Goal: Task Accomplishment & Management: Use online tool/utility

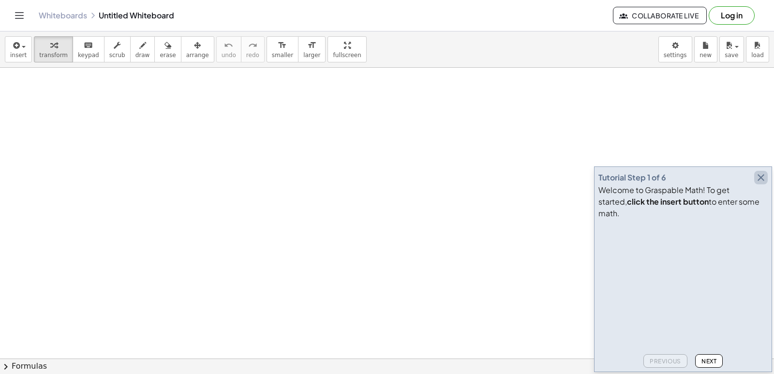
click at [763, 183] on icon "button" at bounding box center [762, 178] width 12 height 12
click at [764, 183] on icon "button" at bounding box center [762, 178] width 12 height 12
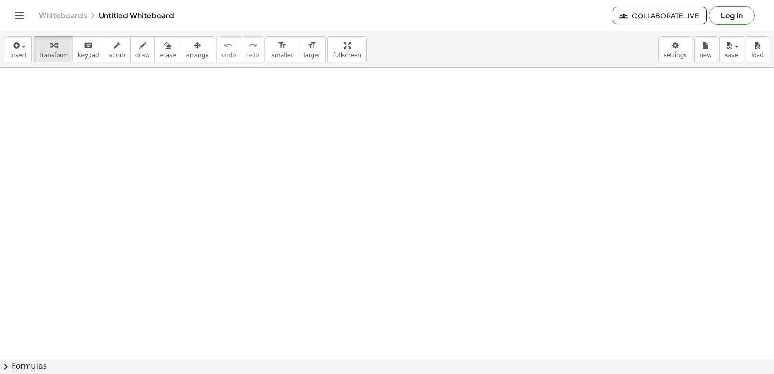
drag, startPoint x: 691, startPoint y: 265, endPoint x: 774, endPoint y: 350, distance: 119.1
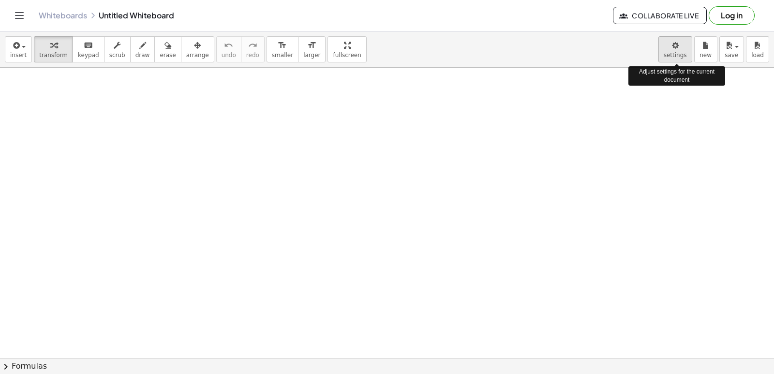
click at [681, 55] on body "Graspable Math Activities Get Started Activity Bank Assigned Work Classes White…" at bounding box center [387, 187] width 774 height 374
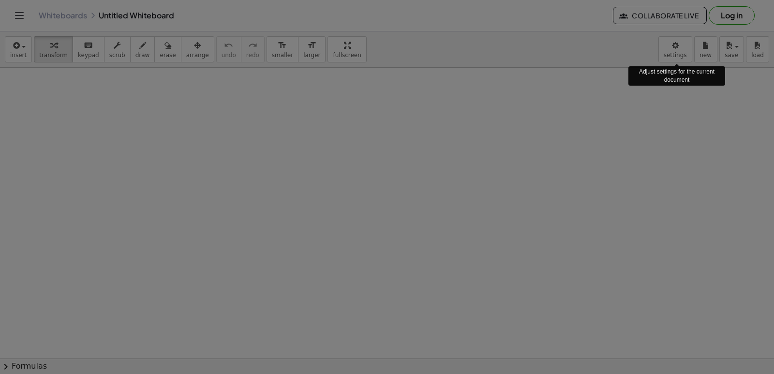
drag, startPoint x: 681, startPoint y: 55, endPoint x: 678, endPoint y: 51, distance: 5.1
click at [676, 48] on div at bounding box center [387, 187] width 774 height 374
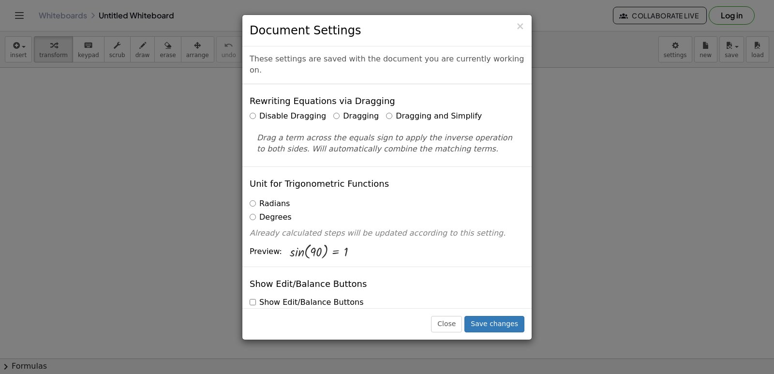
drag, startPoint x: 534, startPoint y: 4, endPoint x: 527, endPoint y: 18, distance: 15.8
click at [530, 15] on div "× Document Settings These settings are saved with the document you are currentl…" at bounding box center [387, 187] width 774 height 374
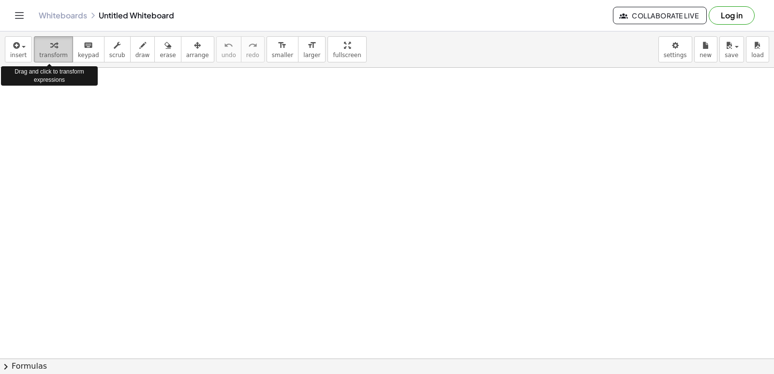
click at [50, 48] on icon "button" at bounding box center [53, 46] width 7 height 12
click at [223, 238] on div at bounding box center [387, 359] width 774 height 582
click at [332, 288] on div at bounding box center [387, 359] width 774 height 582
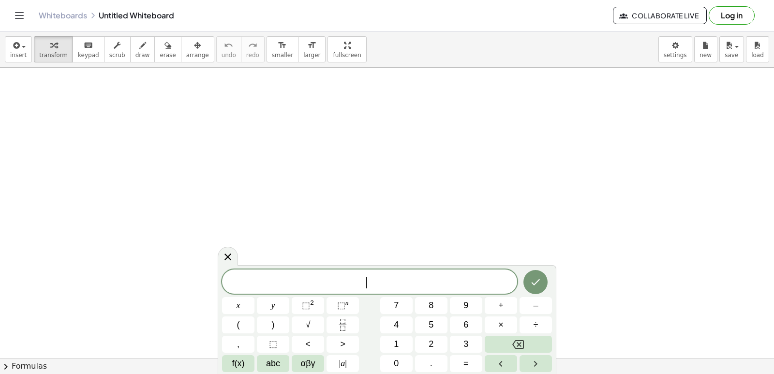
click at [334, 285] on span "​" at bounding box center [369, 283] width 295 height 14
click at [230, 255] on icon at bounding box center [228, 256] width 7 height 7
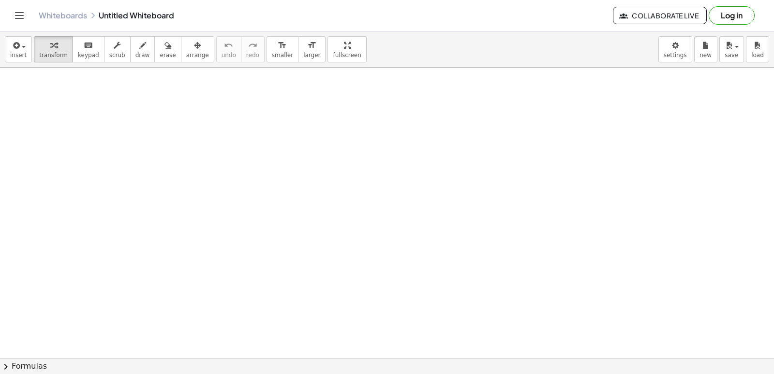
click at [338, 306] on div at bounding box center [387, 359] width 774 height 582
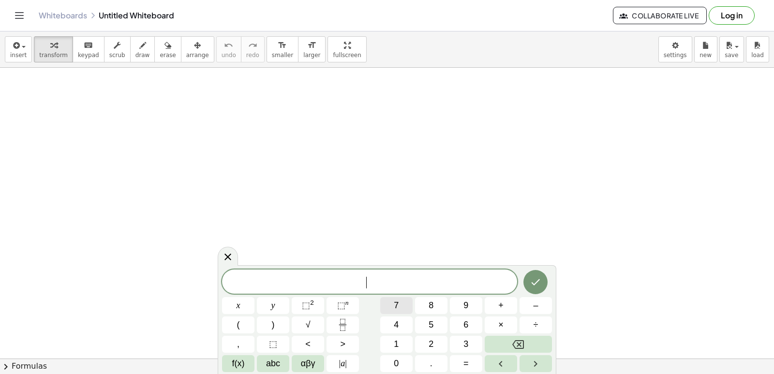
click at [400, 297] on button "7" at bounding box center [396, 305] width 32 height 17
click at [499, 323] on span "×" at bounding box center [501, 324] width 5 height 13
click at [526, 337] on button "Backspace" at bounding box center [518, 344] width 67 height 17
click at [243, 304] on button "x" at bounding box center [238, 305] width 32 height 17
click at [499, 308] on span "+" at bounding box center [501, 305] width 5 height 13
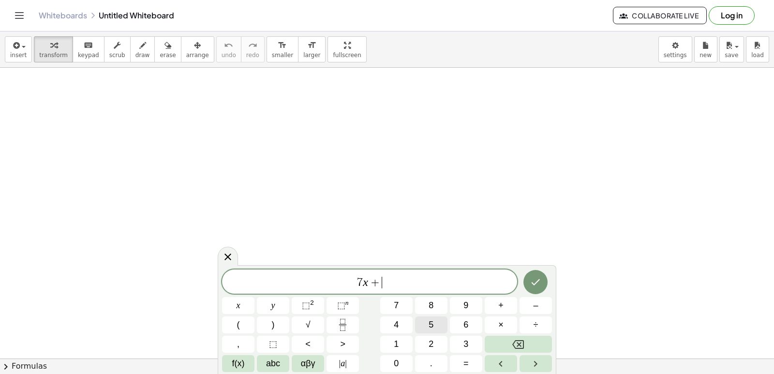
click at [427, 325] on button "5" at bounding box center [431, 325] width 32 height 17
click at [464, 358] on span "=" at bounding box center [466, 363] width 5 height 13
click at [398, 340] on span "1" at bounding box center [396, 344] width 5 height 13
click at [462, 308] on button "9" at bounding box center [466, 305] width 32 height 17
click at [529, 282] on button "Done" at bounding box center [536, 282] width 24 height 24
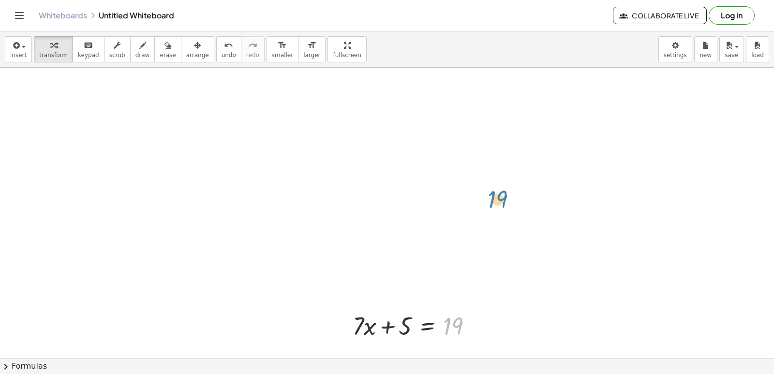
drag, startPoint x: 448, startPoint y: 324, endPoint x: 491, endPoint y: 194, distance: 137.1
drag, startPoint x: 428, startPoint y: 347, endPoint x: 420, endPoint y: 355, distance: 12.0
click at [420, 354] on div "+ · 7 · x + 5 = 19" at bounding box center [387, 359] width 774 height 582
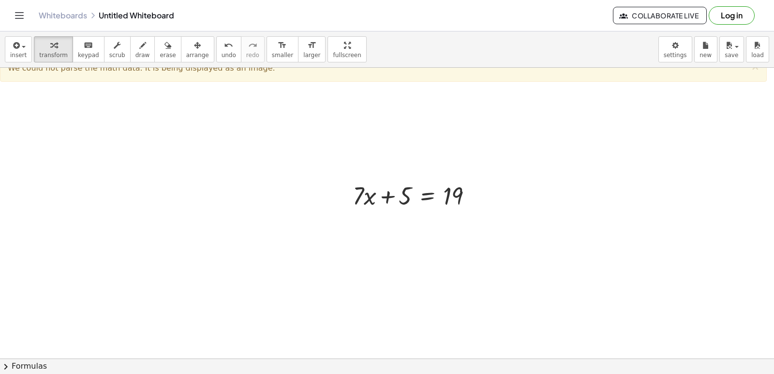
scroll to position [72, 0]
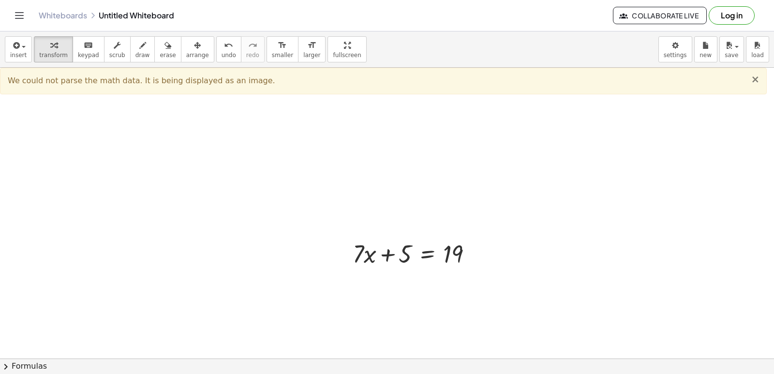
click at [758, 79] on span "×" at bounding box center [755, 80] width 9 height 12
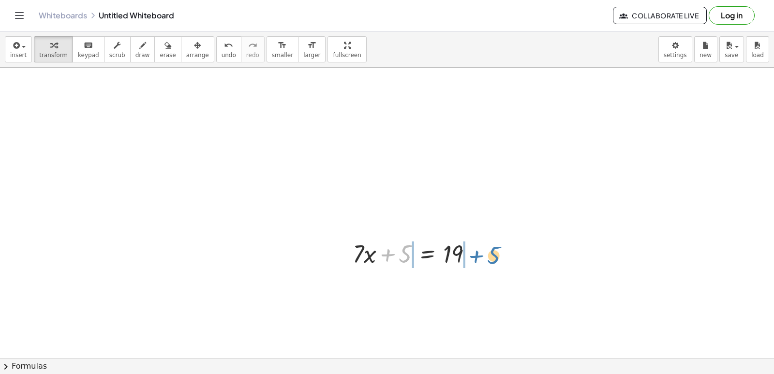
drag, startPoint x: 389, startPoint y: 254, endPoint x: 476, endPoint y: 250, distance: 87.2
click at [476, 255] on div at bounding box center [416, 253] width 137 height 33
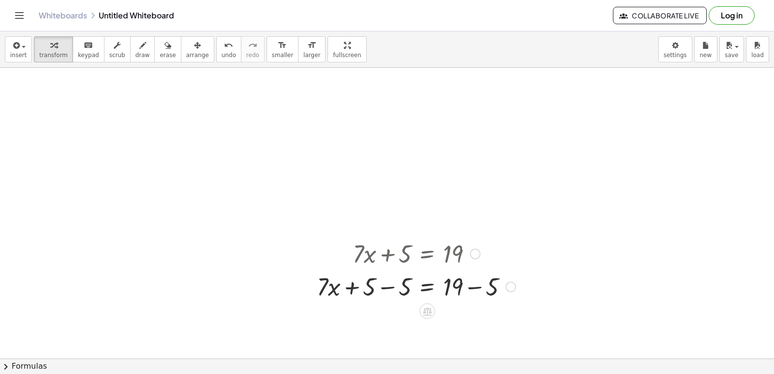
drag, startPoint x: 470, startPoint y: 288, endPoint x: 467, endPoint y: 294, distance: 6.9
click at [470, 288] on div at bounding box center [416, 286] width 209 height 33
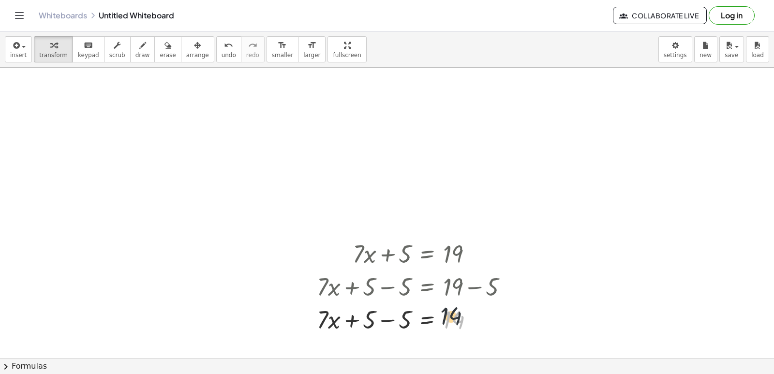
click at [440, 316] on div at bounding box center [416, 319] width 209 height 33
click at [409, 320] on div at bounding box center [416, 319] width 209 height 33
click at [433, 322] on div at bounding box center [416, 319] width 209 height 33
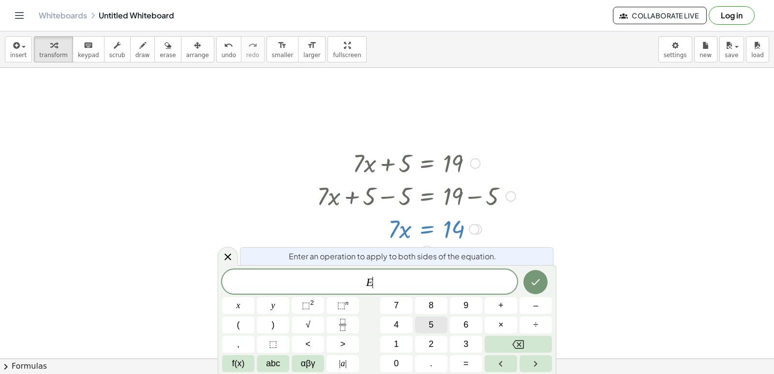
scroll to position [169, 0]
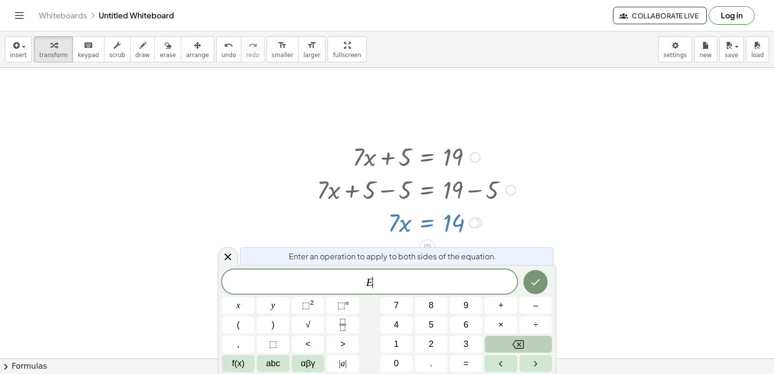
click at [527, 329] on div "E ​ x y ⬚ 2 ⬚ n 7 8 9 + – ( ) √ 4 5 6 × ÷ , ⬚ < > 1 2 3 f(x) abc αβγ | a | 0 . =" at bounding box center [387, 321] width 330 height 103
click at [228, 252] on icon at bounding box center [228, 257] width 12 height 12
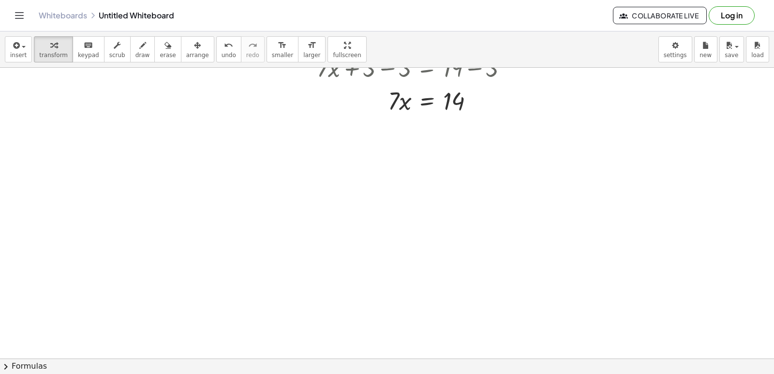
scroll to position [272, 0]
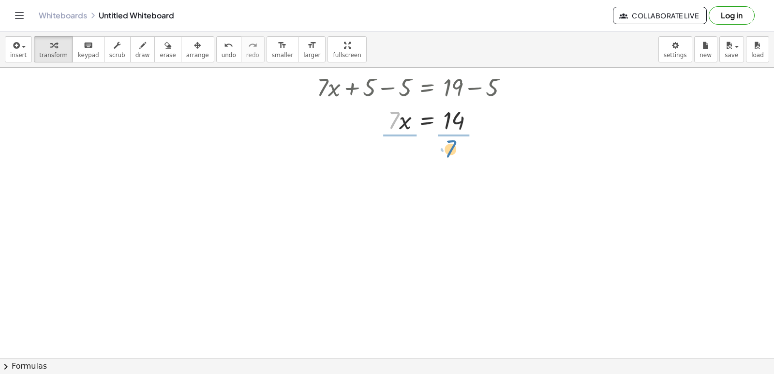
drag, startPoint x: 398, startPoint y: 119, endPoint x: 455, endPoint y: 147, distance: 63.4
click at [454, 166] on div at bounding box center [416, 160] width 209 height 48
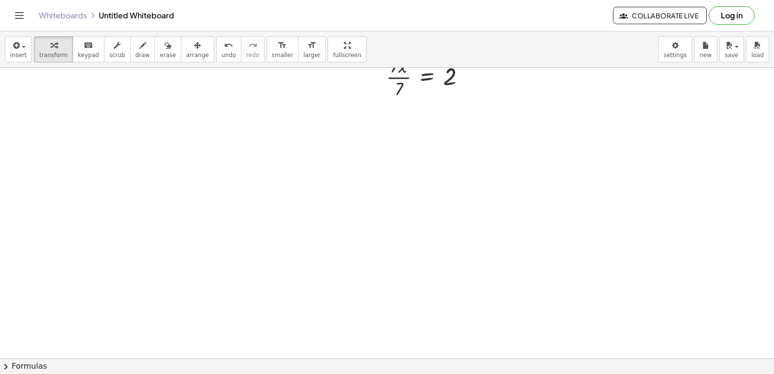
scroll to position [409, 0]
drag, startPoint x: 430, startPoint y: 223, endPoint x: 424, endPoint y: 218, distance: 7.3
click at [429, 221] on div at bounding box center [387, 94] width 774 height 873
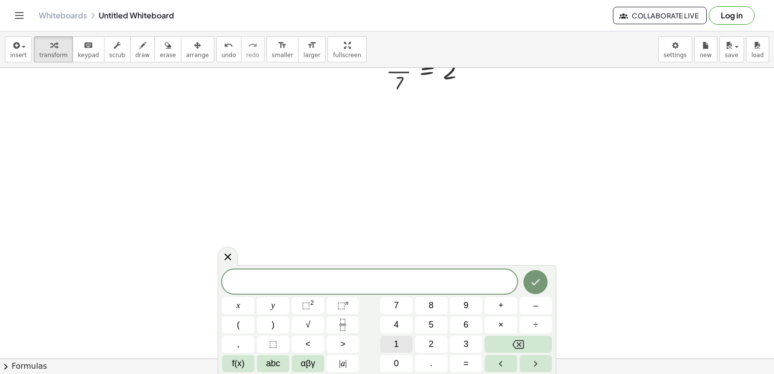
click at [394, 342] on span "1" at bounding box center [396, 344] width 5 height 13
click at [274, 304] on span "y" at bounding box center [274, 305] width 4 height 13
click at [531, 303] on button "–" at bounding box center [536, 305] width 32 height 17
click at [429, 338] on span "2" at bounding box center [431, 344] width 5 height 13
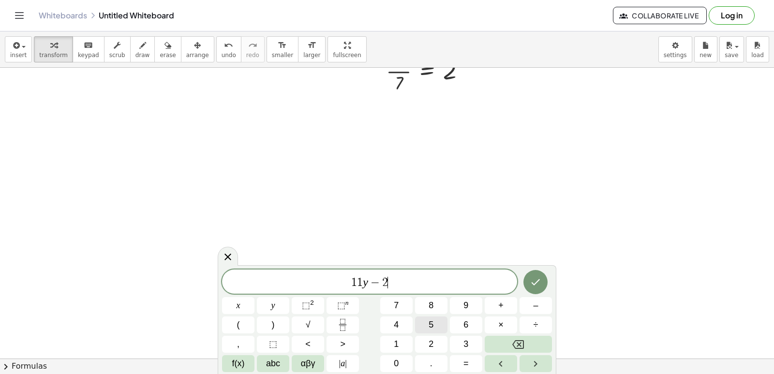
click at [433, 324] on span "5" at bounding box center [431, 324] width 5 height 13
click at [460, 360] on button "=" at bounding box center [466, 363] width 32 height 17
click at [435, 307] on button "8" at bounding box center [431, 305] width 32 height 17
click at [527, 295] on div "1 1 y − 2 5 = 8 x y ⬚ 2 ⬚ n 7 8 9 + – ( ) √ 4 5 6 × ÷ , ⬚ < > 1 2 3 f(x) abc αβ…" at bounding box center [387, 321] width 330 height 103
click at [530, 274] on button "Done" at bounding box center [536, 282] width 24 height 24
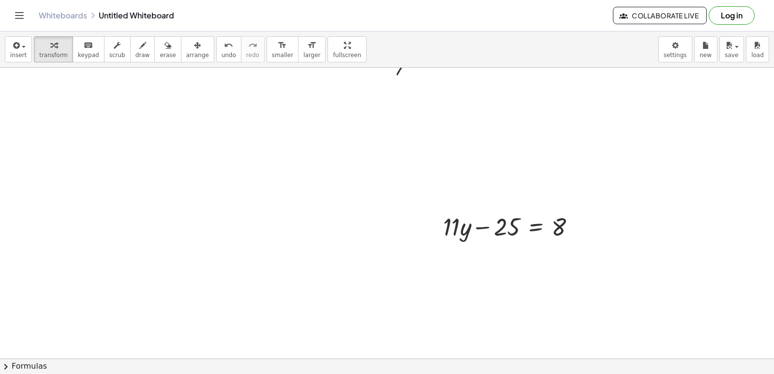
scroll to position [429, 0]
drag, startPoint x: 506, startPoint y: 222, endPoint x: 591, endPoint y: 219, distance: 84.7
click at [592, 219] on div "+ · 7 · x + 5 = 19 + · 7 · x + 5 − 5 = + 19 − 5 + · 7 · x + 5 − 5 = 14 + · 7 · …" at bounding box center [387, 75] width 774 height 873
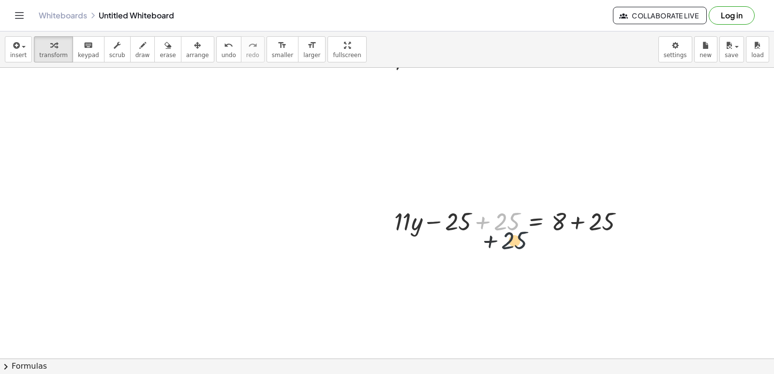
drag, startPoint x: 516, startPoint y: 222, endPoint x: 552, endPoint y: 233, distance: 37.5
click at [545, 240] on div "+ · 7 · x + 5 = 19 + · 7 · x + 5 − 5 = + 19 − 5 + · 7 · x + 5 − 5 = 14 + · 7 · …" at bounding box center [387, 75] width 774 height 873
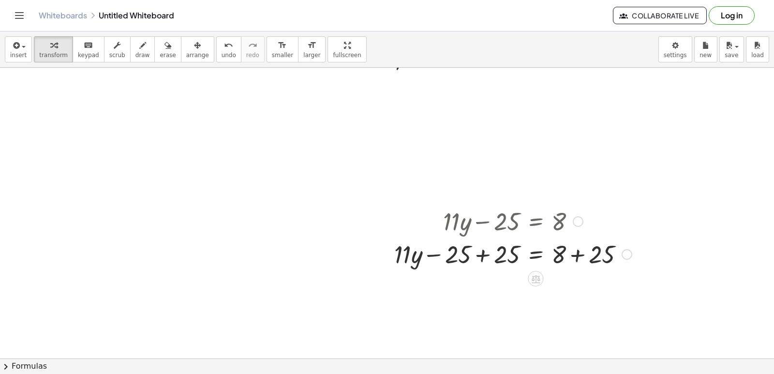
drag, startPoint x: 506, startPoint y: 226, endPoint x: 548, endPoint y: 254, distance: 51.0
click at [536, 222] on div "+ · 11 · y − 25 = 8 + · 11 · y = 8 − 25 + 25 + + 25" at bounding box center [536, 222] width 0 height 0
drag, startPoint x: 571, startPoint y: 253, endPoint x: 558, endPoint y: 264, distance: 17.5
click at [571, 255] on div at bounding box center [513, 253] width 247 height 33
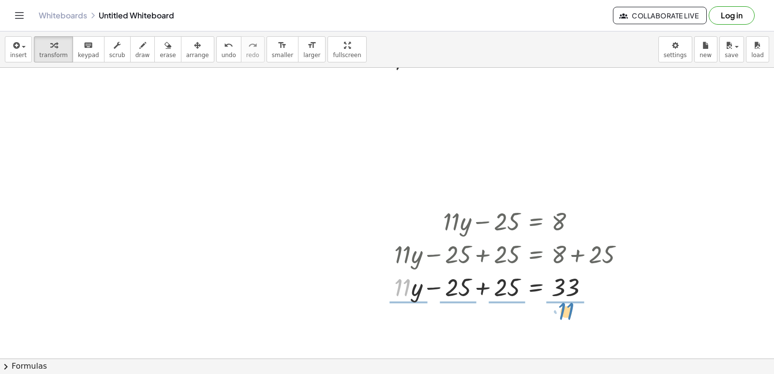
drag, startPoint x: 408, startPoint y: 276, endPoint x: 570, endPoint y: 306, distance: 165.4
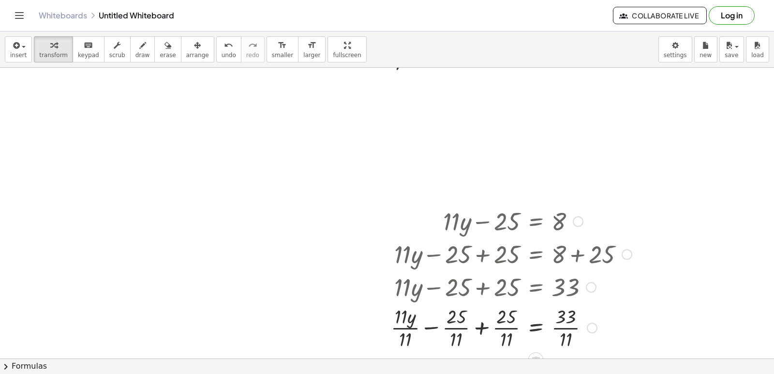
drag, startPoint x: 557, startPoint y: 330, endPoint x: 653, endPoint y: 374, distance: 105.9
click at [569, 335] on div at bounding box center [511, 327] width 251 height 48
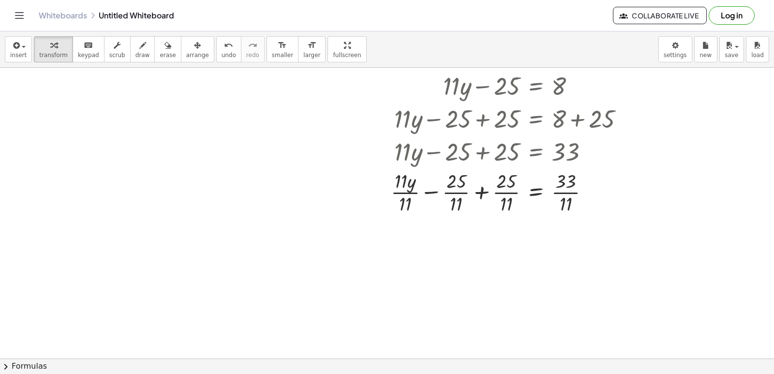
scroll to position [640, 0]
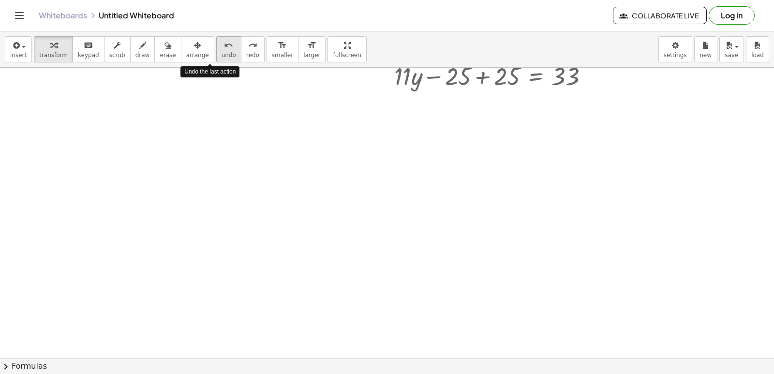
click at [224, 45] on icon "undo" at bounding box center [228, 46] width 9 height 12
click at [224, 44] on icon "undo" at bounding box center [228, 46] width 9 height 12
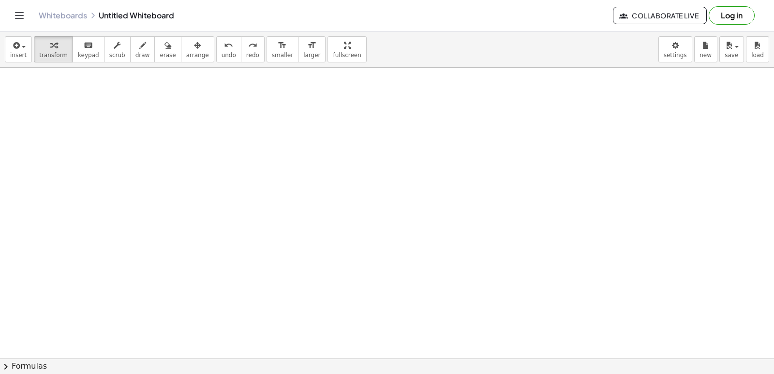
click at [418, 146] on div at bounding box center [387, 10] width 774 height 1164
click at [403, 151] on div at bounding box center [387, 10] width 774 height 1164
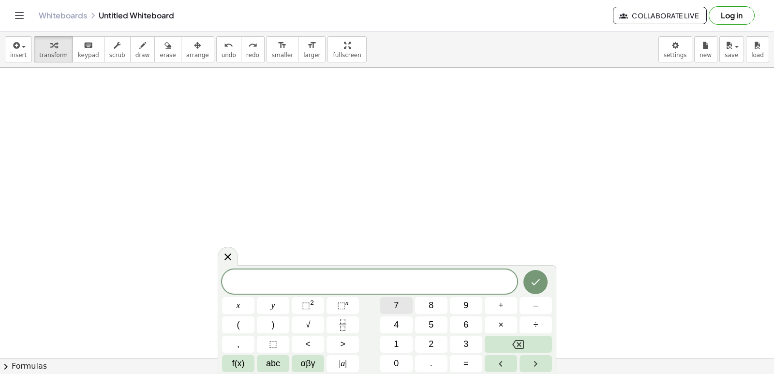
click at [404, 304] on button "7" at bounding box center [396, 305] width 32 height 17
click at [243, 306] on button "x" at bounding box center [238, 305] width 32 height 17
click at [498, 305] on button "+" at bounding box center [501, 305] width 32 height 17
click at [441, 341] on button "2" at bounding box center [431, 344] width 32 height 17
click at [459, 324] on button "6" at bounding box center [466, 325] width 32 height 17
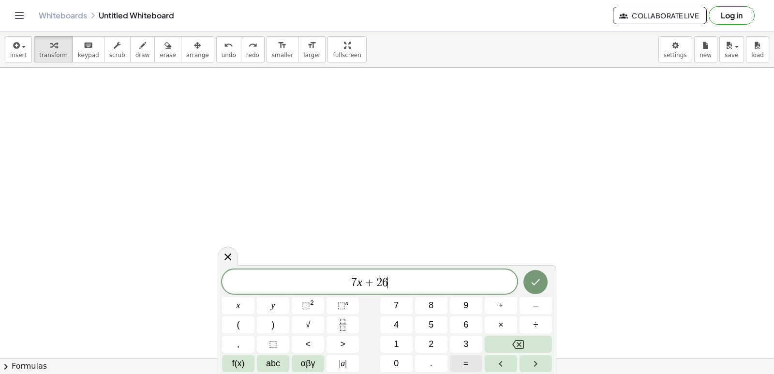
click at [467, 359] on span "=" at bounding box center [466, 363] width 5 height 13
click at [534, 309] on span "–" at bounding box center [535, 305] width 5 height 13
click at [530, 339] on button "Backspace" at bounding box center [518, 344] width 67 height 17
click at [539, 307] on button "–" at bounding box center [536, 305] width 32 height 17
click at [402, 336] on button "1" at bounding box center [396, 344] width 32 height 17
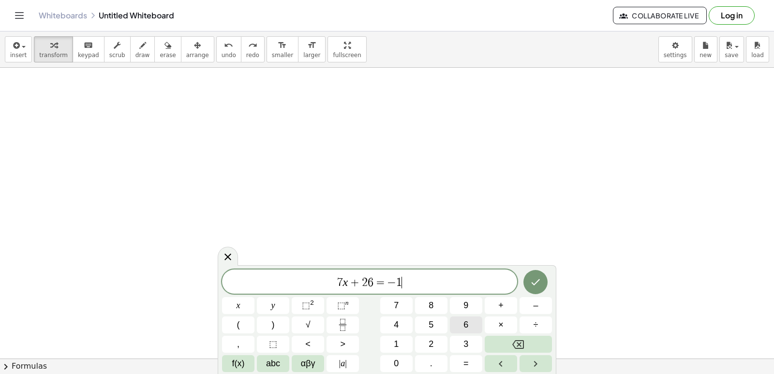
click at [466, 326] on span "6" at bounding box center [466, 324] width 5 height 13
click at [543, 282] on button "Done" at bounding box center [536, 282] width 24 height 24
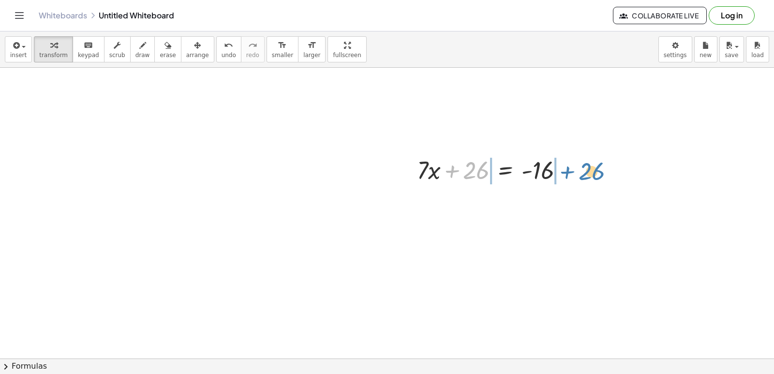
drag, startPoint x: 458, startPoint y: 173, endPoint x: 566, endPoint y: 175, distance: 108.4
click at [572, 174] on div at bounding box center [494, 169] width 164 height 33
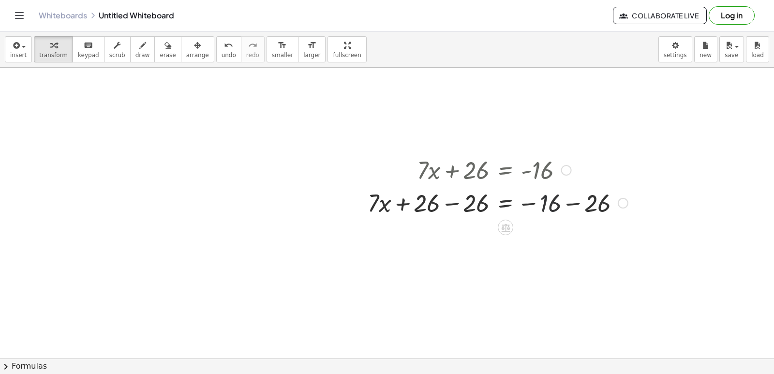
drag, startPoint x: 557, startPoint y: 196, endPoint x: 555, endPoint y: 214, distance: 18.0
click at [555, 206] on div at bounding box center [498, 202] width 270 height 33
click at [574, 196] on div at bounding box center [498, 202] width 270 height 33
click at [520, 202] on div at bounding box center [498, 202] width 270 height 33
click at [511, 206] on div at bounding box center [498, 202] width 270 height 33
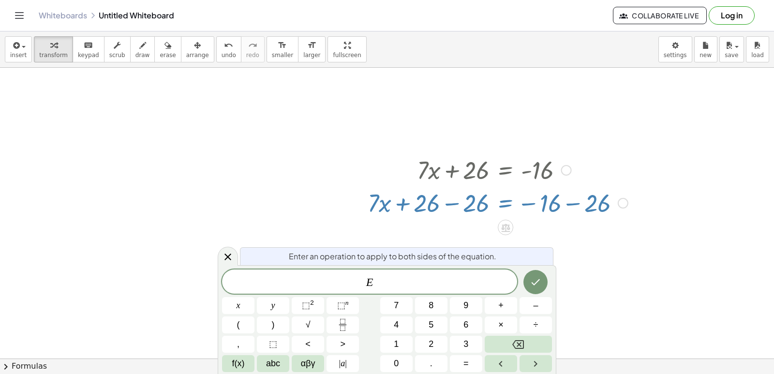
drag, startPoint x: 225, startPoint y: 252, endPoint x: 230, endPoint y: 235, distance: 18.2
click at [228, 247] on div at bounding box center [228, 256] width 20 height 19
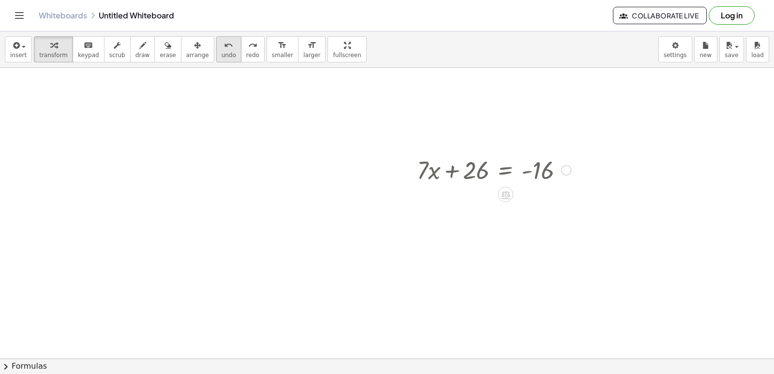
click at [222, 56] on span "undo" at bounding box center [229, 55] width 15 height 7
drag, startPoint x: 458, startPoint y: 176, endPoint x: 565, endPoint y: 174, distance: 107.0
click at [565, 174] on div at bounding box center [494, 169] width 164 height 33
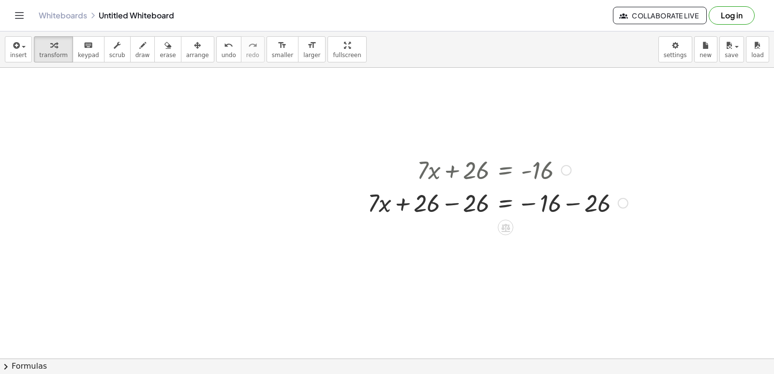
click at [448, 200] on div at bounding box center [498, 202] width 270 height 33
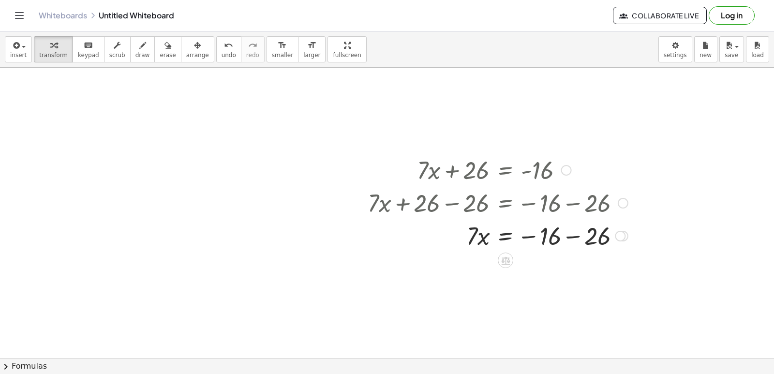
click at [570, 238] on div at bounding box center [498, 235] width 270 height 33
drag, startPoint x: 469, startPoint y: 272, endPoint x: 541, endPoint y: 299, distance: 77.2
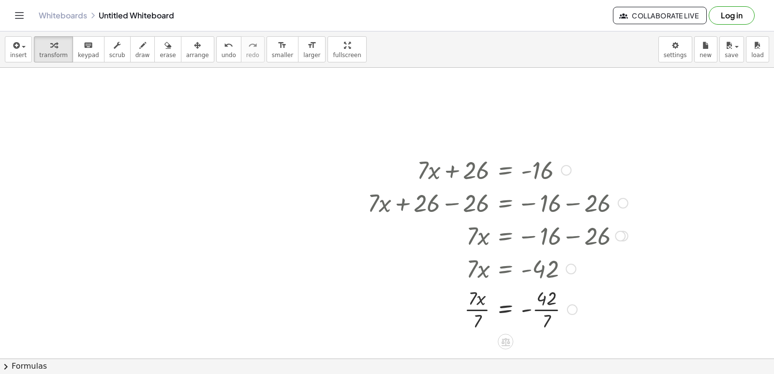
click at [534, 306] on div at bounding box center [498, 309] width 270 height 48
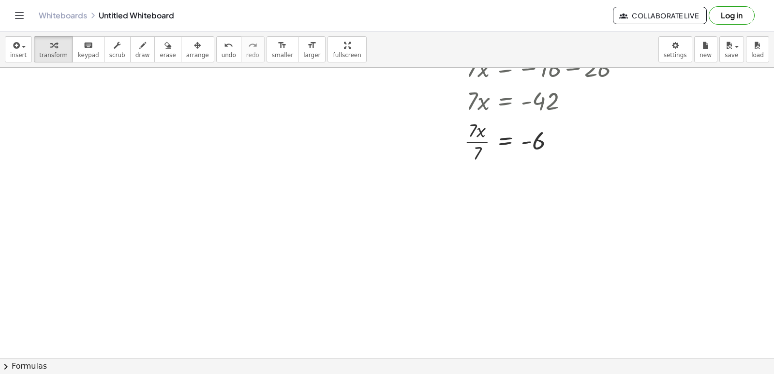
scroll to position [873, 0]
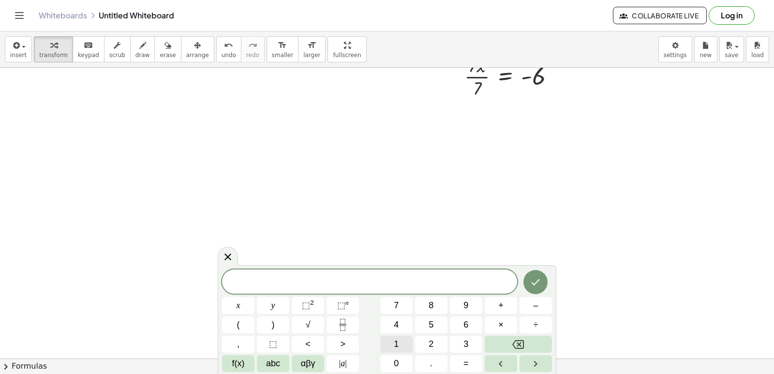
click at [399, 328] on div "​ x y ⬚ 2 ⬚ n 7 8 9 + – ( ) √ 4 5 6 × ÷ , ⬚ < > 1 2 3 f(x) abc αβγ | a | 0 . =" at bounding box center [387, 321] width 330 height 103
click at [401, 317] on button "4" at bounding box center [396, 325] width 32 height 17
click at [501, 345] on button "Backspace" at bounding box center [518, 344] width 67 height 17
click at [404, 338] on button "1" at bounding box center [396, 344] width 32 height 17
click at [403, 329] on button "4" at bounding box center [396, 325] width 32 height 17
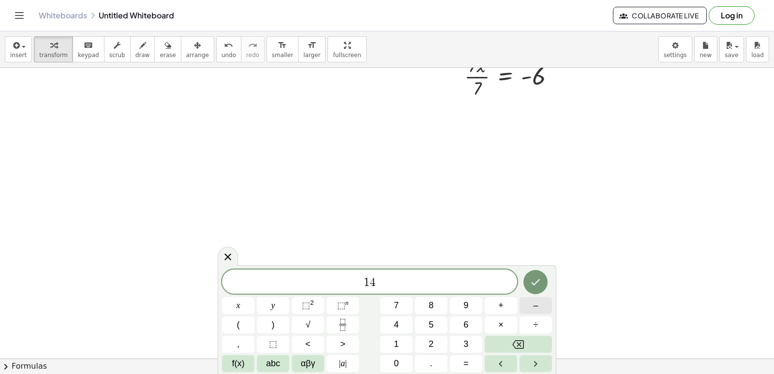
click at [534, 306] on span "–" at bounding box center [535, 305] width 5 height 13
click at [471, 342] on button "3" at bounding box center [466, 344] width 32 height 17
click at [391, 361] on button "0" at bounding box center [396, 363] width 32 height 17
click at [456, 361] on button "=" at bounding box center [466, 363] width 32 height 17
click at [429, 342] on button "2" at bounding box center [431, 344] width 32 height 17
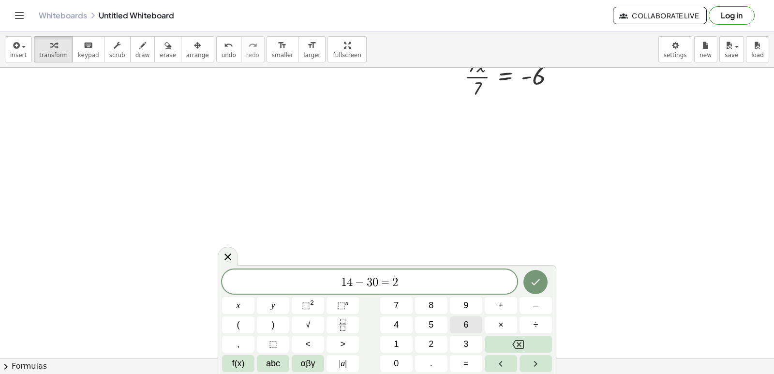
click at [458, 325] on button "6" at bounding box center [466, 325] width 32 height 17
click at [534, 287] on icon "Done" at bounding box center [536, 282] width 12 height 12
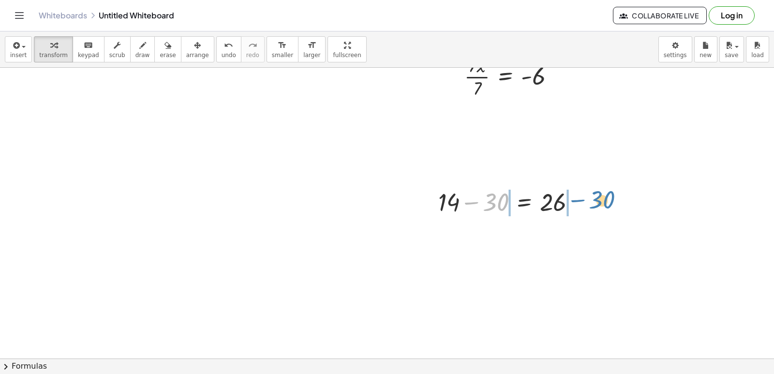
drag, startPoint x: 480, startPoint y: 207, endPoint x: 587, endPoint y: 206, distance: 106.5
click at [587, 206] on div at bounding box center [511, 201] width 155 height 33
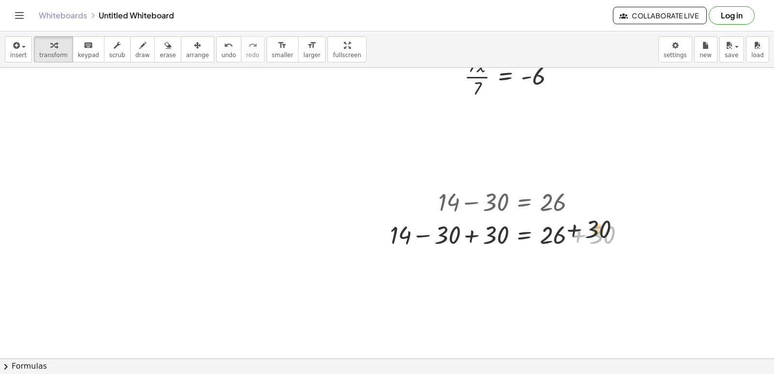
drag, startPoint x: 571, startPoint y: 229, endPoint x: 567, endPoint y: 233, distance: 5.5
click at [567, 233] on div at bounding box center [511, 234] width 252 height 33
click at [532, 234] on div at bounding box center [511, 234] width 252 height 33
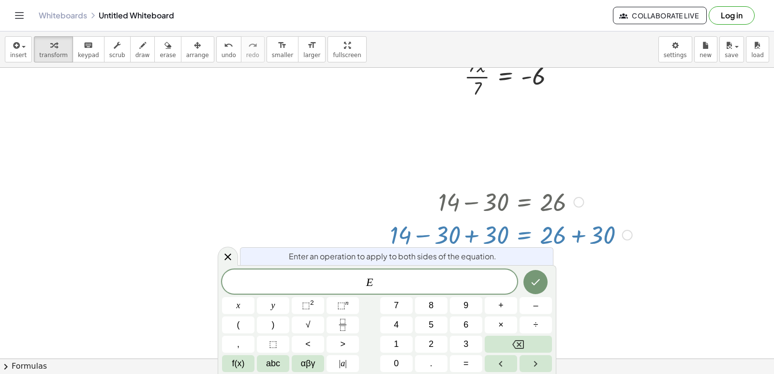
drag, startPoint x: 223, startPoint y: 256, endPoint x: 231, endPoint y: 250, distance: 10.0
click at [225, 256] on icon at bounding box center [228, 257] width 12 height 12
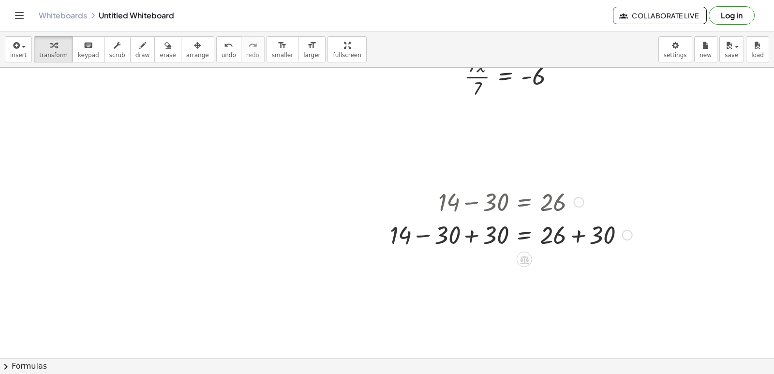
drag, startPoint x: 471, startPoint y: 231, endPoint x: 468, endPoint y: 244, distance: 13.5
click at [470, 235] on div at bounding box center [511, 234] width 252 height 33
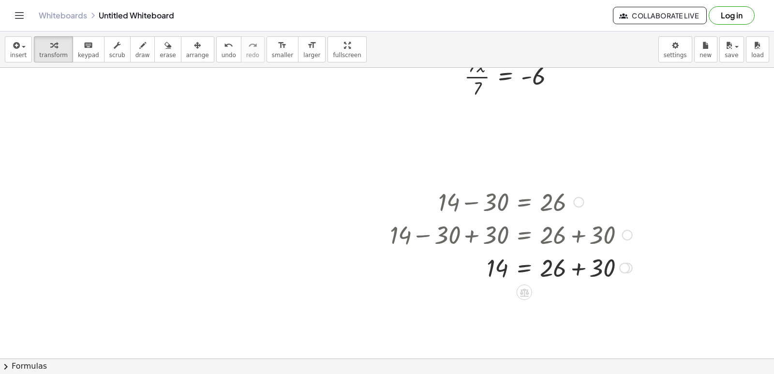
drag, startPoint x: 580, startPoint y: 268, endPoint x: 572, endPoint y: 271, distance: 8.9
click at [577, 269] on div at bounding box center [511, 267] width 252 height 33
click at [495, 303] on div at bounding box center [511, 300] width 252 height 32
click at [222, 57] on span "undo" at bounding box center [229, 55] width 15 height 7
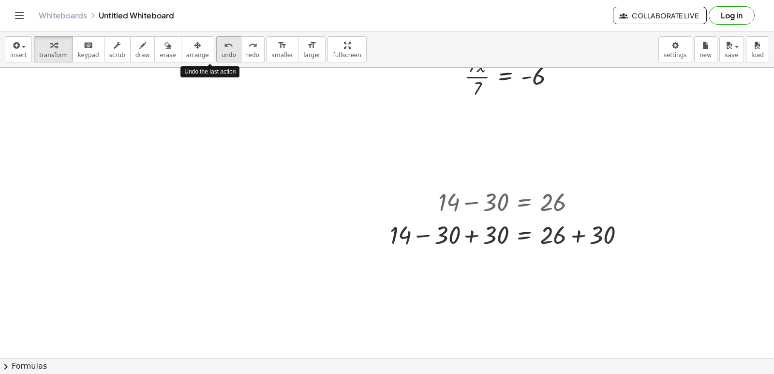
click at [222, 57] on span "undo" at bounding box center [229, 55] width 15 height 7
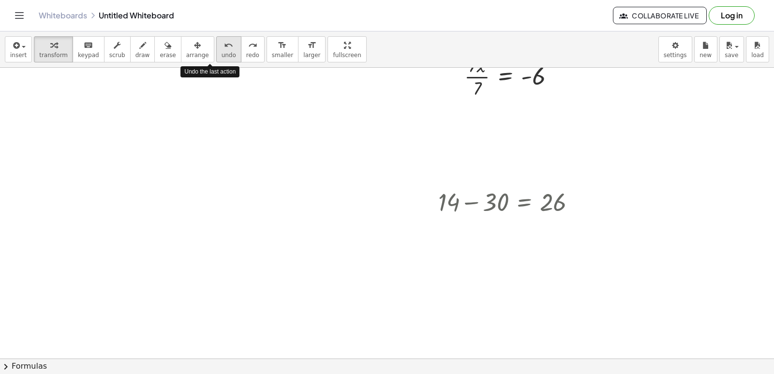
click at [222, 57] on span "undo" at bounding box center [229, 55] width 15 height 7
click at [222, 55] on span "undo" at bounding box center [229, 55] width 15 height 7
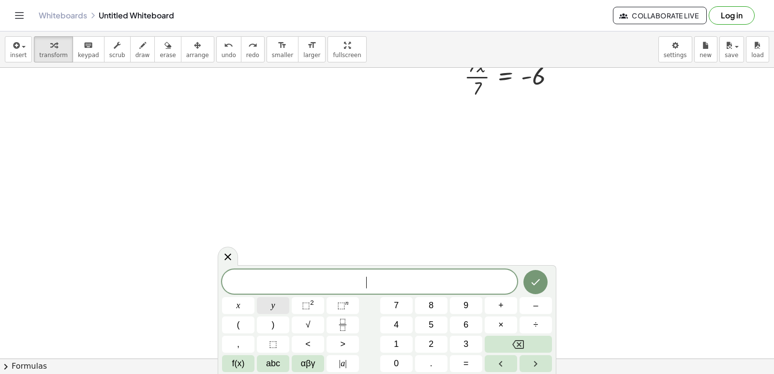
click at [273, 303] on span "y" at bounding box center [274, 305] width 4 height 13
click at [540, 307] on button "–" at bounding box center [536, 305] width 32 height 17
click at [430, 327] on span "5" at bounding box center [431, 324] width 5 height 13
click at [242, 299] on button "x" at bounding box center [238, 305] width 32 height 17
click at [460, 365] on button "=" at bounding box center [466, 363] width 32 height 17
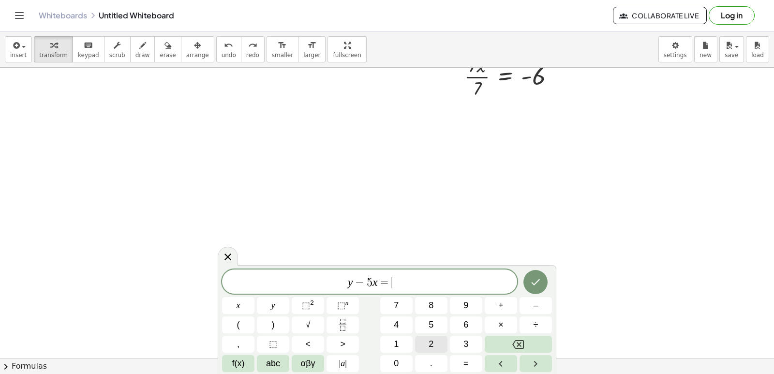
click at [430, 343] on button "2" at bounding box center [431, 344] width 32 height 17
click at [538, 282] on icon "Done" at bounding box center [536, 282] width 9 height 6
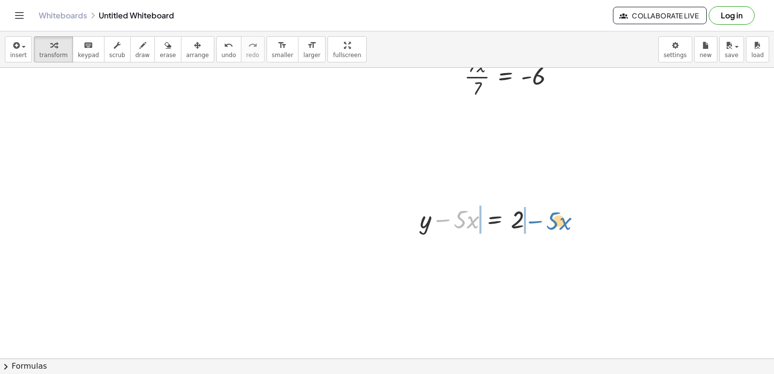
drag, startPoint x: 449, startPoint y: 219, endPoint x: 542, endPoint y: 221, distance: 92.5
click at [542, 221] on div at bounding box center [480, 218] width 131 height 33
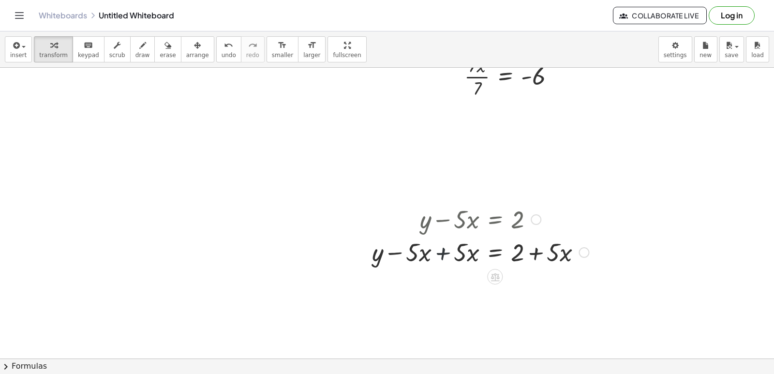
click at [436, 252] on div at bounding box center [480, 251] width 227 height 33
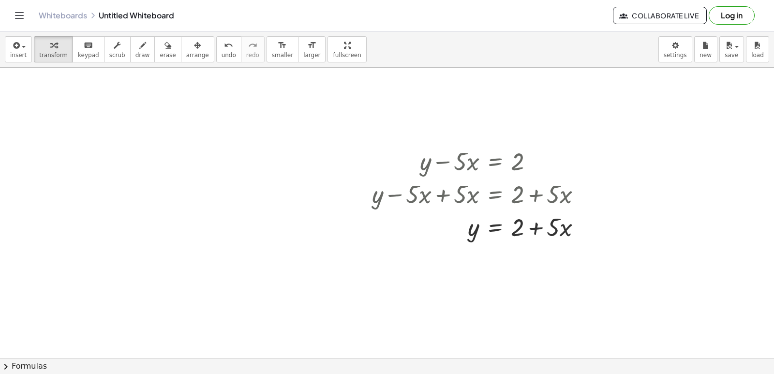
scroll to position [976, 0]
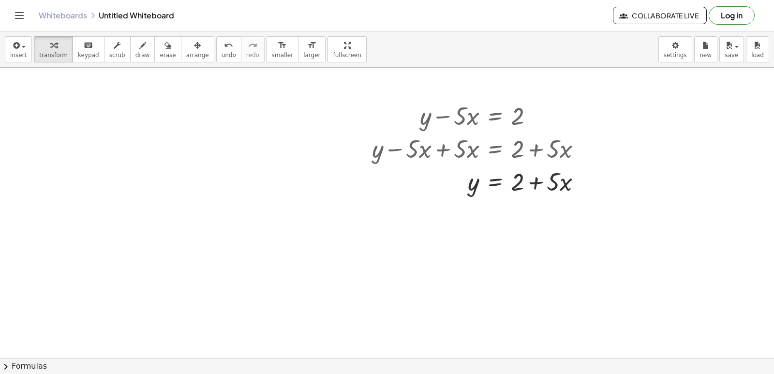
drag, startPoint x: 518, startPoint y: 267, endPoint x: 507, endPoint y: 264, distance: 11.6
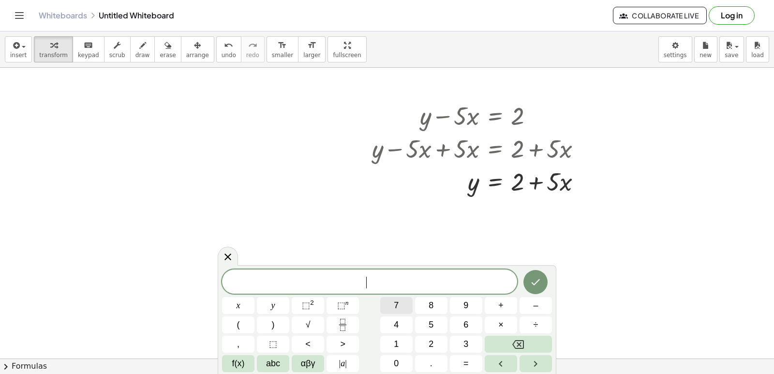
click at [403, 305] on button "7" at bounding box center [396, 305] width 32 height 17
click at [276, 307] on button "y" at bounding box center [273, 305] width 32 height 17
click at [490, 312] on button "+" at bounding box center [501, 305] width 32 height 17
click at [240, 300] on span "x" at bounding box center [239, 305] width 4 height 13
click at [463, 366] on button "=" at bounding box center [466, 363] width 32 height 17
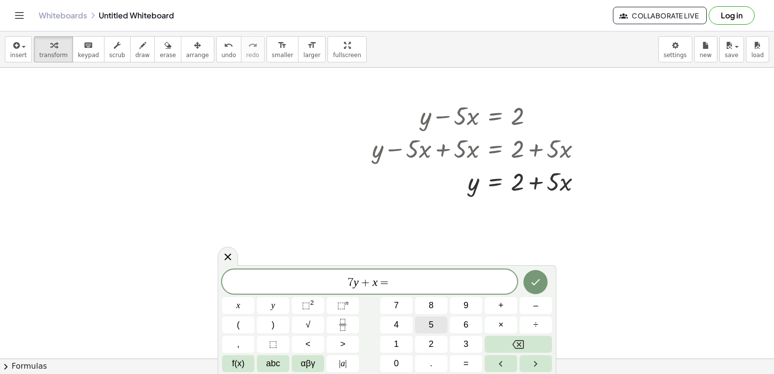
click at [448, 327] on div "7 y + x = ​ x y ⬚ 2 ⬚ n 7 8 9 + – ( ) √ 4 5 6 × ÷ , ⬚ < > 1 2 3 f(x) abc αβγ | …" at bounding box center [387, 321] width 330 height 103
click at [431, 324] on span "5" at bounding box center [431, 324] width 5 height 13
click at [537, 285] on icon "Done" at bounding box center [536, 282] width 12 height 12
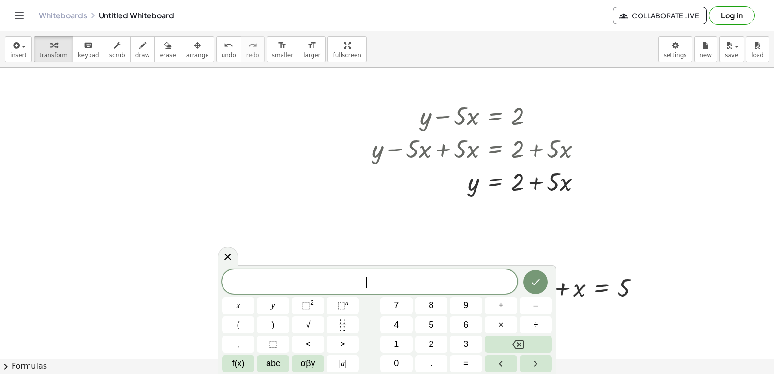
drag, startPoint x: 233, startPoint y: 252, endPoint x: 246, endPoint y: 250, distance: 13.6
click at [232, 252] on icon at bounding box center [228, 257] width 12 height 12
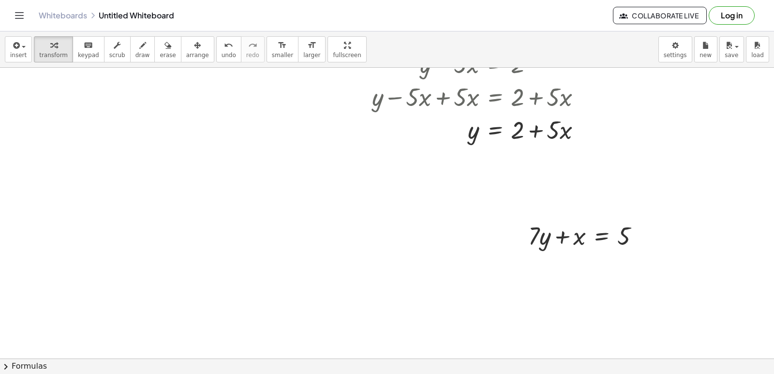
scroll to position [1034, 0]
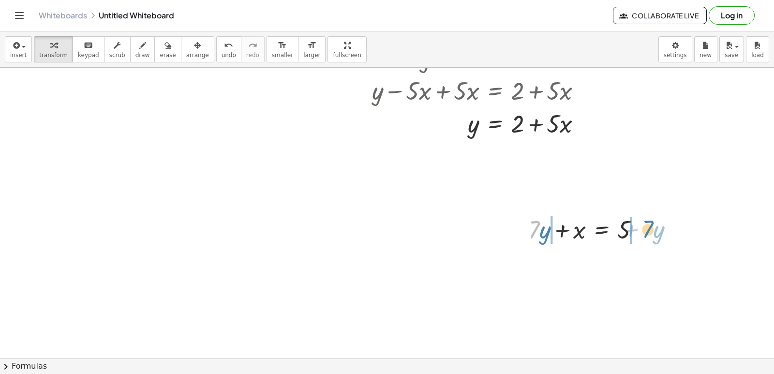
drag, startPoint x: 534, startPoint y: 231, endPoint x: 648, endPoint y: 231, distance: 113.8
click at [648, 231] on div at bounding box center [588, 228] width 129 height 33
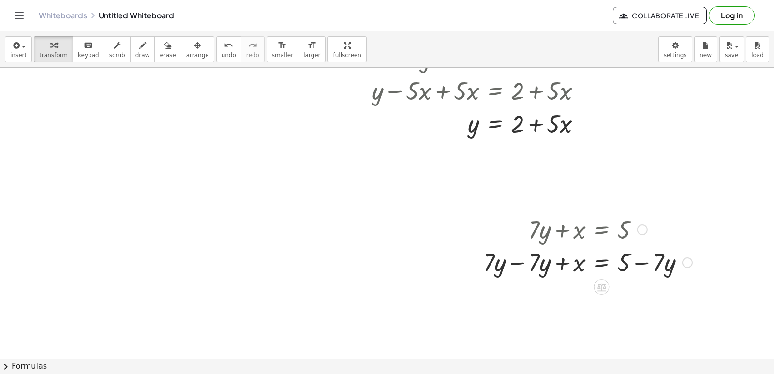
drag, startPoint x: 563, startPoint y: 251, endPoint x: 561, endPoint y: 260, distance: 9.8
click at [562, 257] on div at bounding box center [588, 261] width 219 height 33
click at [559, 263] on div at bounding box center [588, 261] width 219 height 33
drag, startPoint x: 576, startPoint y: 258, endPoint x: 600, endPoint y: 264, distance: 24.9
click at [586, 267] on div at bounding box center [588, 261] width 219 height 33
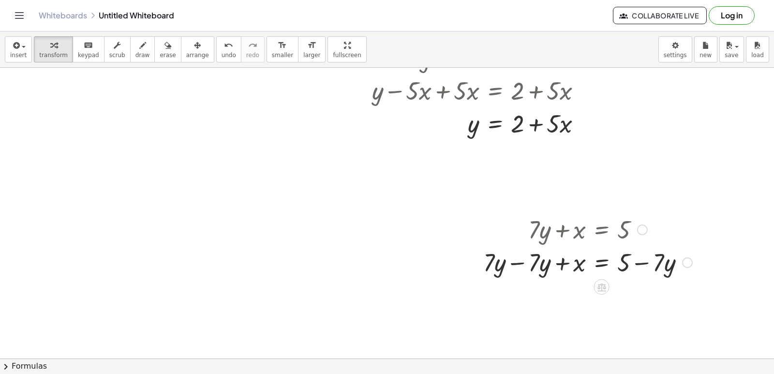
drag, startPoint x: 603, startPoint y: 259, endPoint x: 594, endPoint y: 261, distance: 9.5
click at [601, 259] on div at bounding box center [588, 261] width 219 height 33
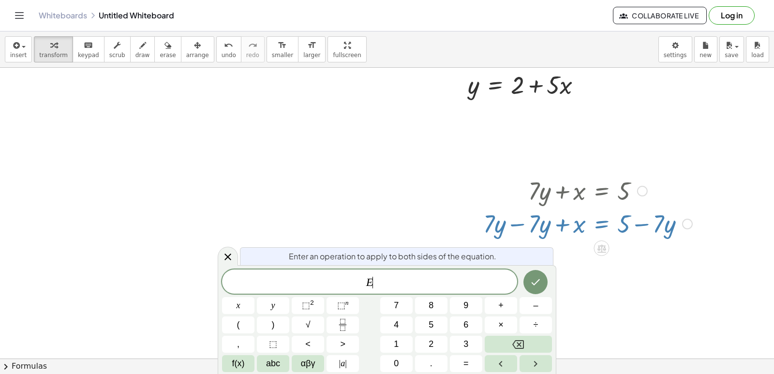
scroll to position [1074, 0]
click at [223, 250] on div at bounding box center [228, 256] width 20 height 19
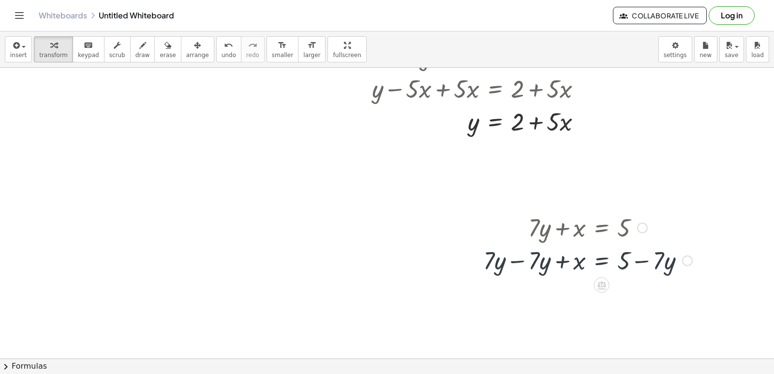
scroll to position [1034, 0]
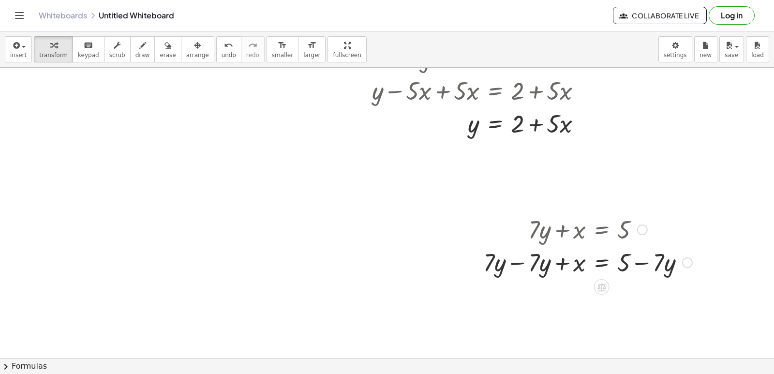
drag, startPoint x: 514, startPoint y: 262, endPoint x: 506, endPoint y: 277, distance: 17.1
click at [514, 263] on div at bounding box center [588, 261] width 219 height 33
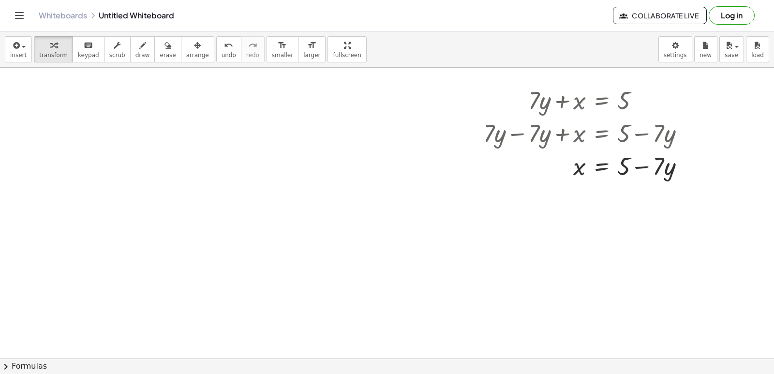
scroll to position [1418, 0]
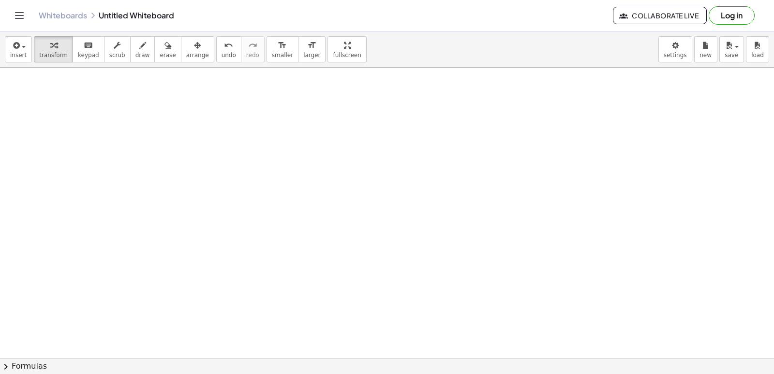
click at [767, 66] on div "insert select one: Math Expression Function Text Youtube Video Graphing Geometr…" at bounding box center [387, 49] width 774 height 36
drag, startPoint x: 765, startPoint y: 69, endPoint x: 771, endPoint y: 70, distance: 5.9
click at [771, 70] on div "+ · 7 · x + 5 = 19 + · 7 · x + 5 − 5 = + 19 − 5 + · 7 · x + 5 − 5 = 14 + · 7 · …" at bounding box center [387, 213] width 774 height 291
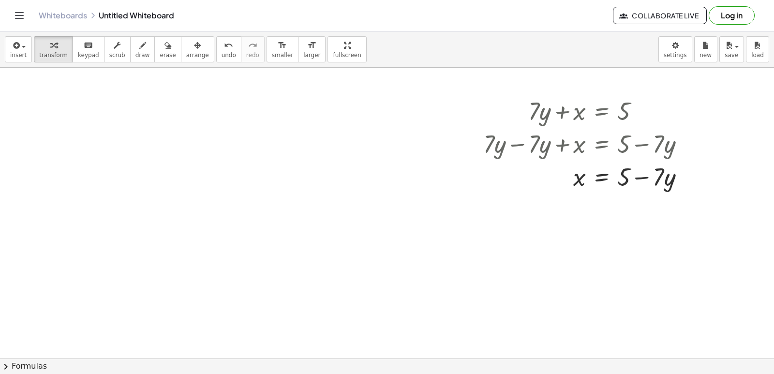
scroll to position [1407, 0]
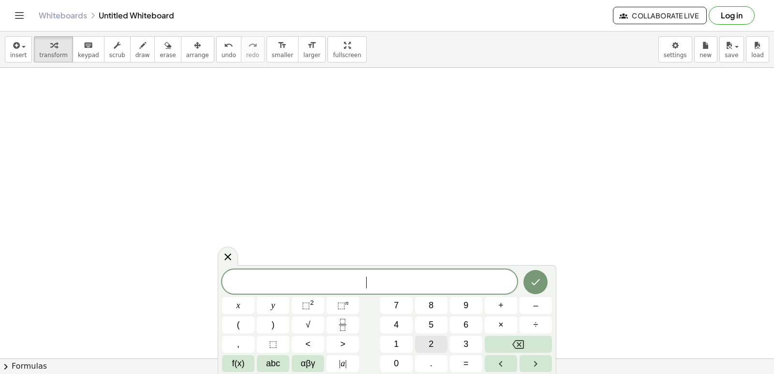
click at [429, 345] on span "2" at bounding box center [431, 344] width 5 height 13
click at [241, 297] on div "2 x y ⬚ 2 ⬚ n 7 8 9 + – ( ) √ 4 5 6 × ÷ , ⬚ < > 1 2 3 f(x) abc αβγ | a | 0 . =" at bounding box center [387, 321] width 330 height 103
click at [515, 339] on icon "Backspace" at bounding box center [519, 345] width 12 height 12
click at [427, 342] on button "2" at bounding box center [431, 344] width 32 height 17
click at [241, 300] on button "x" at bounding box center [238, 305] width 32 height 17
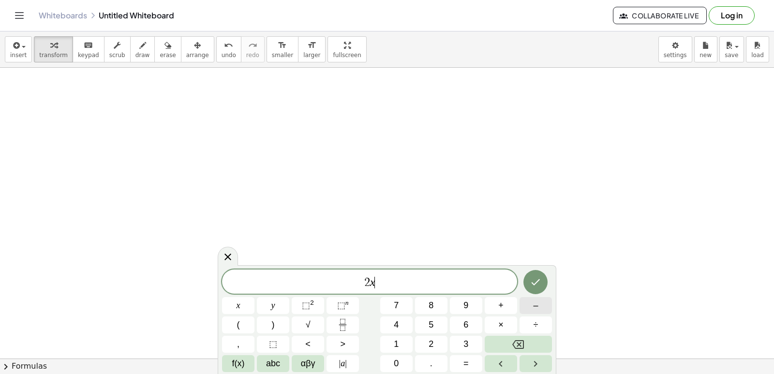
click at [547, 305] on button "–" at bounding box center [536, 305] width 32 height 17
click at [406, 347] on button "1" at bounding box center [396, 344] width 32 height 17
click at [392, 362] on button "0" at bounding box center [396, 363] width 32 height 17
click at [274, 299] on button "y" at bounding box center [273, 305] width 32 height 17
click at [467, 359] on span "=" at bounding box center [466, 363] width 5 height 13
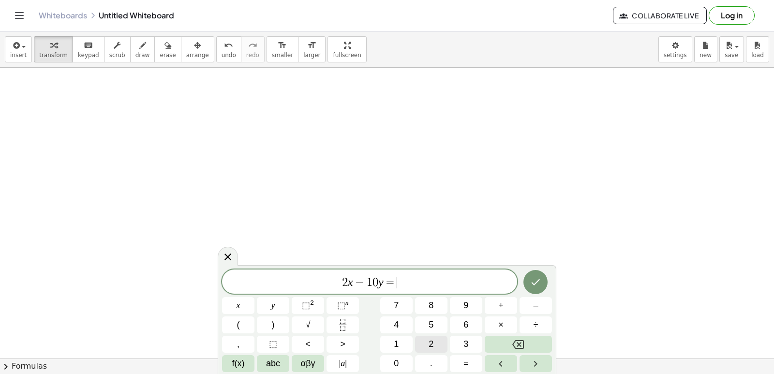
click at [427, 347] on button "2" at bounding box center [431, 344] width 32 height 17
click at [408, 360] on button "0" at bounding box center [396, 363] width 32 height 17
click at [546, 282] on button "Done" at bounding box center [536, 282] width 24 height 24
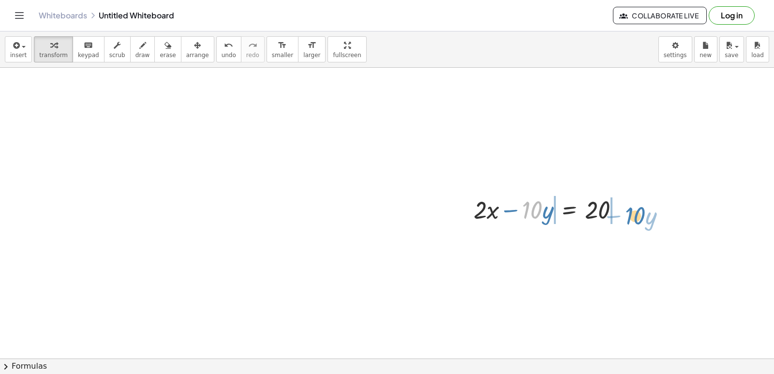
drag, startPoint x: 534, startPoint y: 215, endPoint x: 639, endPoint y: 215, distance: 105.5
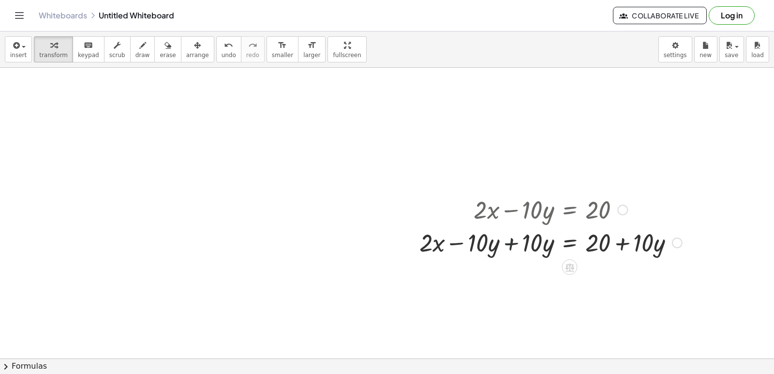
click at [508, 240] on div at bounding box center [551, 242] width 273 height 33
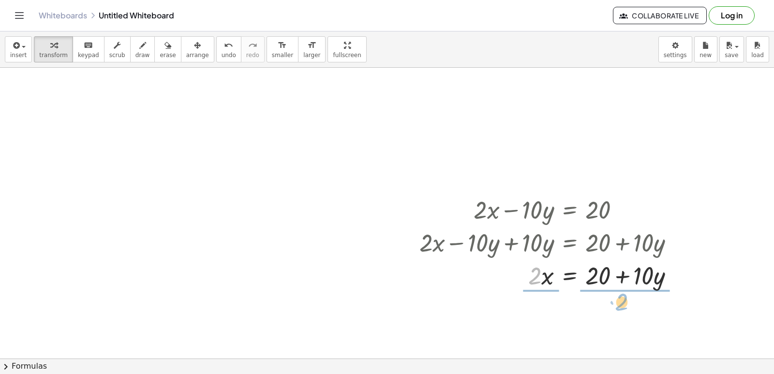
drag, startPoint x: 531, startPoint y: 279, endPoint x: 618, endPoint y: 305, distance: 90.5
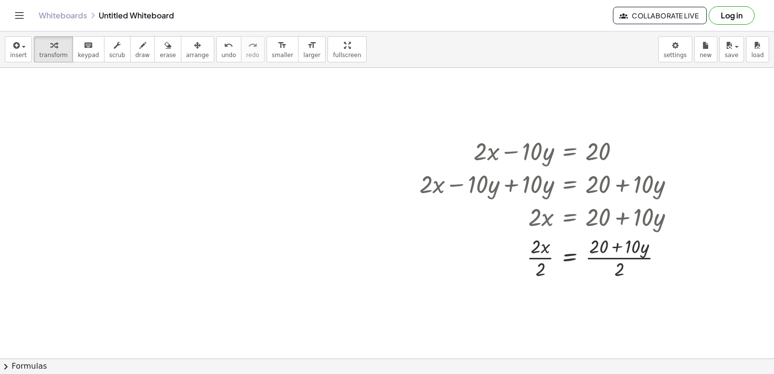
scroll to position [1474, 0]
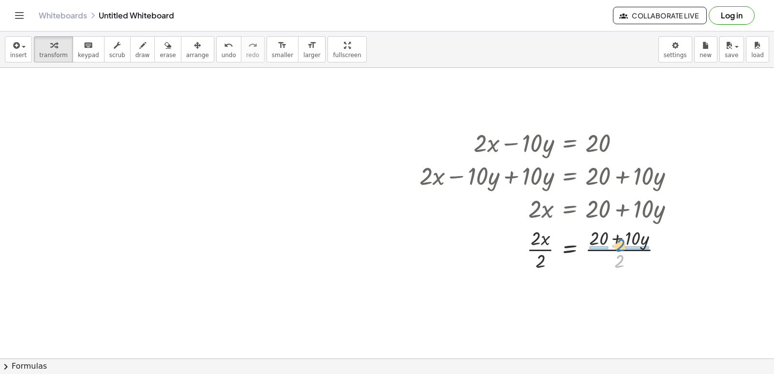
drag, startPoint x: 619, startPoint y: 260, endPoint x: 602, endPoint y: 253, distance: 19.1
click at [620, 243] on div at bounding box center [551, 249] width 273 height 48
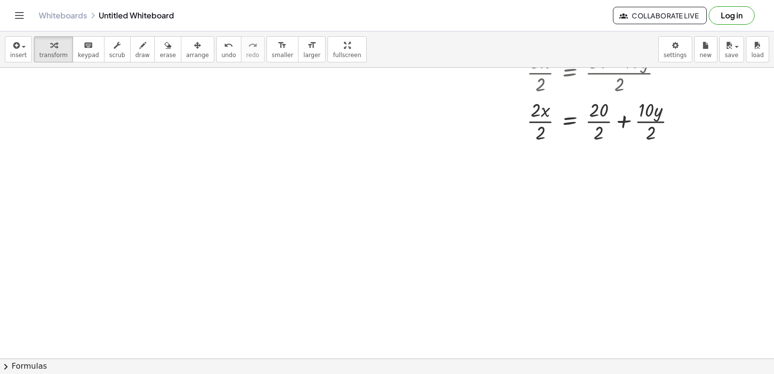
scroll to position [1638, 0]
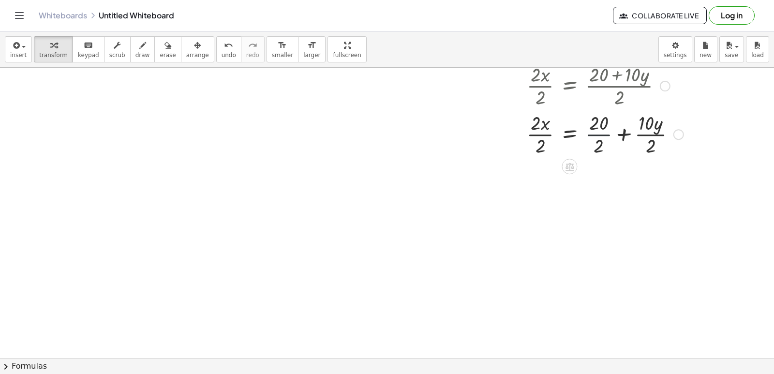
drag, startPoint x: 597, startPoint y: 131, endPoint x: 635, endPoint y: 143, distance: 39.5
click at [598, 132] on div at bounding box center [552, 133] width 274 height 48
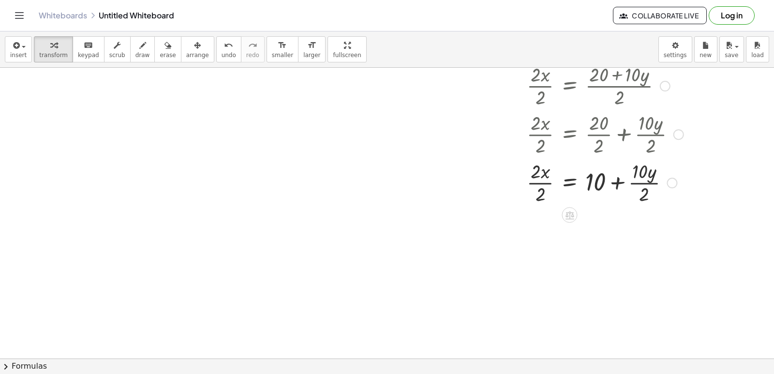
click at [649, 180] on div at bounding box center [552, 182] width 274 height 48
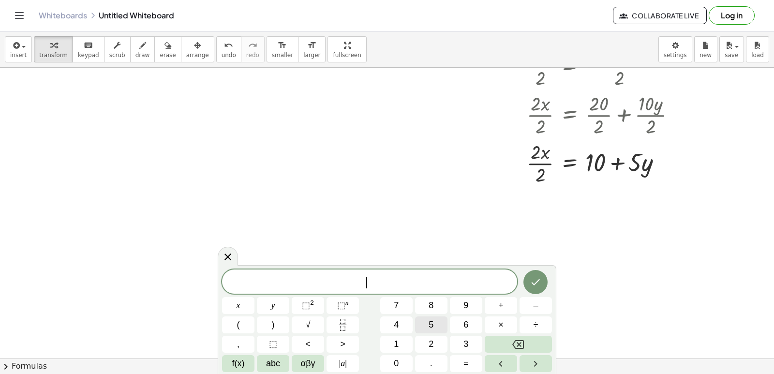
click at [423, 322] on button "5" at bounding box center [431, 325] width 32 height 17
click at [282, 308] on button "y" at bounding box center [273, 305] width 32 height 17
click at [542, 307] on button "–" at bounding box center [536, 305] width 32 height 17
click at [384, 353] on div "5 y − ​ x y ⬚ 2 ⬚ n 7 8 9 + – ( ) √ 4 5 6 × ÷ , ⬚ < > 1 2 3 f(x) abc αβγ | a | …" at bounding box center [387, 321] width 330 height 103
click at [438, 343] on button "2" at bounding box center [431, 344] width 32 height 17
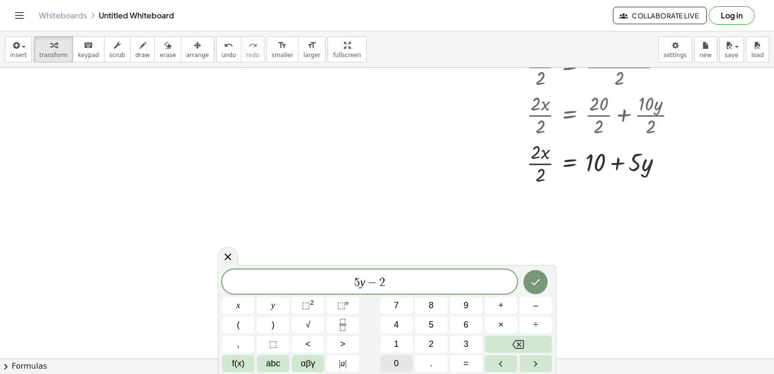
click at [396, 361] on span "0" at bounding box center [396, 363] width 5 height 13
click at [241, 295] on div "5 y − 2 0 ​ x y ⬚ 2 ⬚ n 7 8 9 + – ( ) √ 4 5 6 × ÷ , ⬚ < > 1 2 3 f(x) abc αβγ | …" at bounding box center [387, 321] width 330 height 103
click at [232, 306] on button "x" at bounding box center [238, 305] width 32 height 17
click at [461, 359] on button "=" at bounding box center [466, 363] width 32 height 17
click at [466, 328] on span "6" at bounding box center [466, 324] width 5 height 13
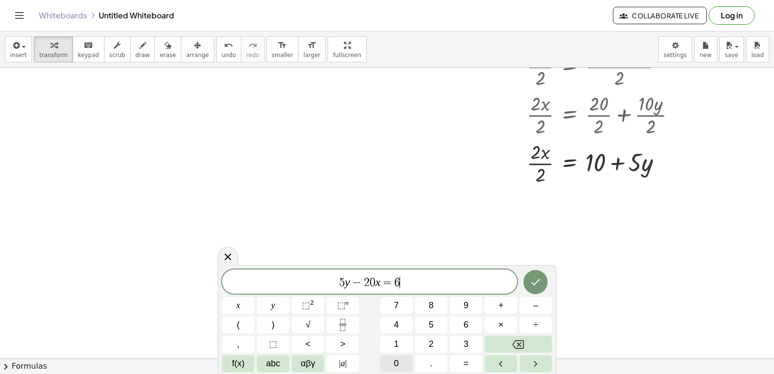
click at [394, 365] on span "0" at bounding box center [396, 363] width 5 height 13
click at [536, 277] on icon "Done" at bounding box center [536, 282] width 12 height 12
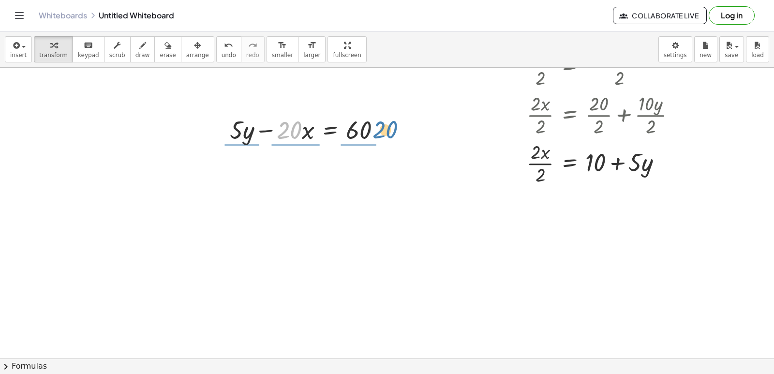
drag, startPoint x: 286, startPoint y: 130, endPoint x: 382, endPoint y: 129, distance: 96.3
click at [382, 129] on div at bounding box center [309, 129] width 168 height 33
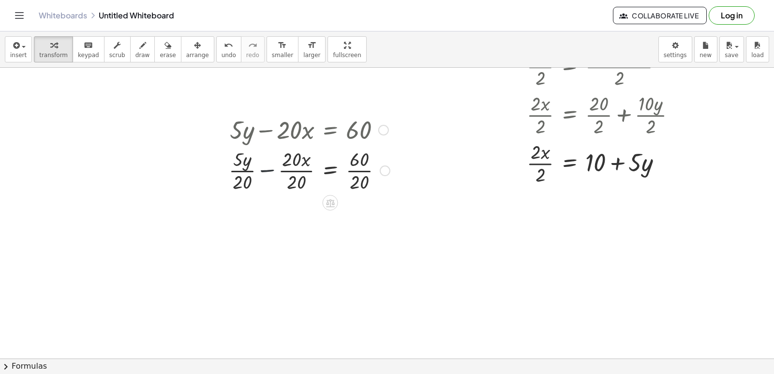
drag, startPoint x: 267, startPoint y: 165, endPoint x: 265, endPoint y: 157, distance: 7.7
click at [266, 164] on div at bounding box center [309, 170] width 171 height 48
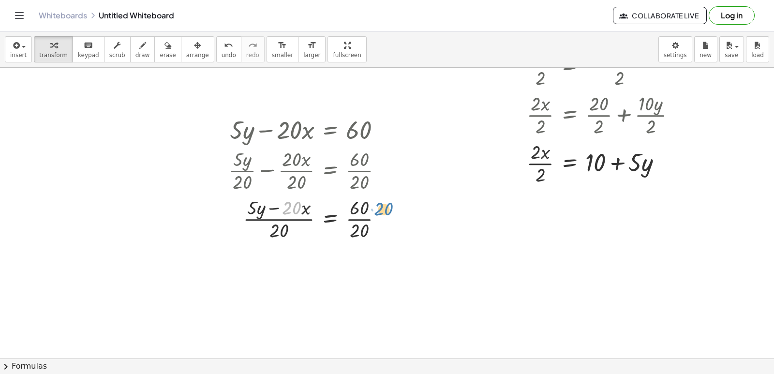
drag, startPoint x: 286, startPoint y: 209, endPoint x: 371, endPoint y: 212, distance: 85.3
click at [373, 211] on div at bounding box center [309, 218] width 171 height 48
drag, startPoint x: 253, startPoint y: 200, endPoint x: 373, endPoint y: 201, distance: 120.0
click at [373, 201] on div at bounding box center [309, 218] width 171 height 48
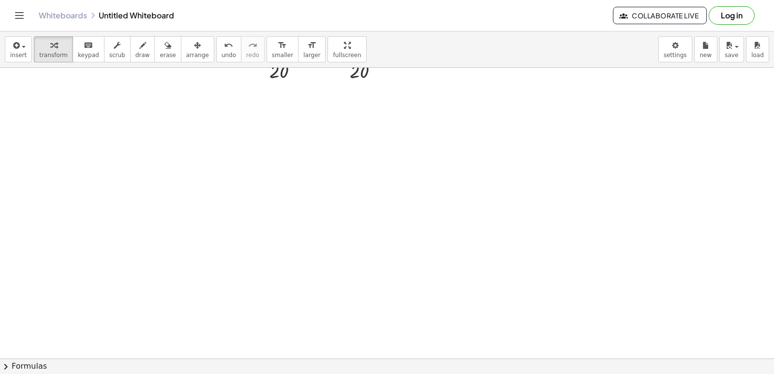
scroll to position [1823, 0]
drag, startPoint x: 555, startPoint y: 91, endPoint x: 555, endPoint y: 113, distance: 21.3
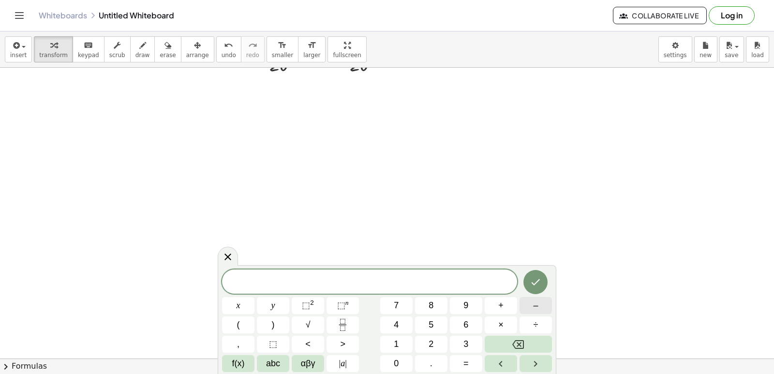
click at [538, 305] on button "–" at bounding box center [536, 305] width 32 height 17
click at [463, 345] on button "3" at bounding box center [466, 344] width 32 height 17
click at [461, 345] on button "3" at bounding box center [466, 344] width 32 height 17
click at [514, 340] on icon "Backspace" at bounding box center [519, 345] width 12 height 12
click at [280, 298] on button "y" at bounding box center [273, 305] width 32 height 17
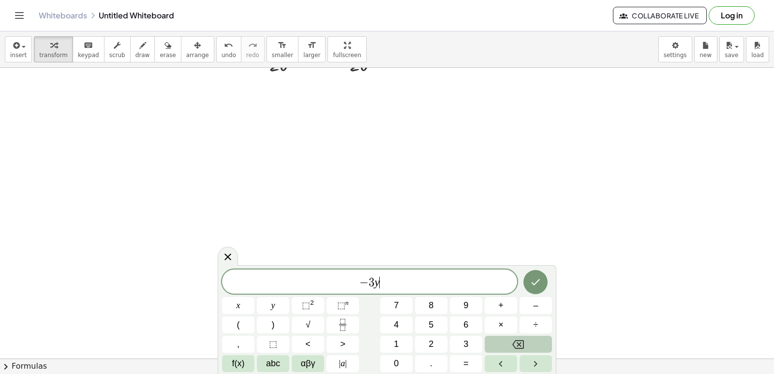
click at [482, 341] on div "− 3 y ​ x y ⬚ 2 ⬚ n 7 8 9 + – ( ) √ 4 5 6 × ÷ , ⬚ < > 1 2 3 f(x) abc αβγ | a | …" at bounding box center [387, 321] width 330 height 103
click at [515, 341] on button "Backspace" at bounding box center [518, 344] width 67 height 17
click at [242, 305] on button "x" at bounding box center [238, 305] width 32 height 17
click at [500, 303] on span "+" at bounding box center [501, 305] width 5 height 13
click at [430, 322] on span "5" at bounding box center [431, 324] width 5 height 13
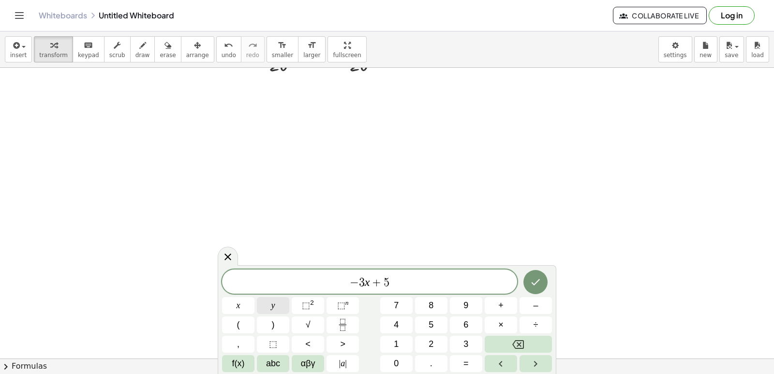
click at [281, 300] on button "y" at bounding box center [273, 305] width 32 height 17
click at [463, 362] on button "=" at bounding box center [466, 363] width 32 height 17
click at [459, 330] on button "6" at bounding box center [466, 325] width 32 height 17
click at [538, 286] on icon "Done" at bounding box center [536, 282] width 12 height 12
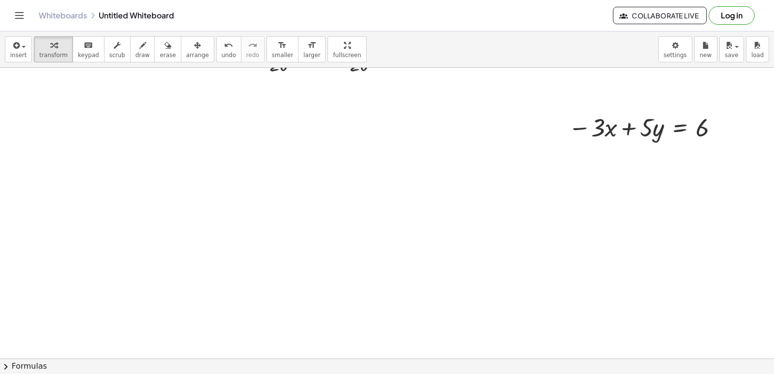
drag, startPoint x: 185, startPoint y: 55, endPoint x: 170, endPoint y: 88, distance: 36.2
click at [180, 68] on div "insert select one: Math Expression Function Text Youtube Video Graphing Geometr…" at bounding box center [387, 202] width 774 height 343
click at [44, 53] on span "transform" at bounding box center [53, 55] width 29 height 7
click at [186, 46] on div "button" at bounding box center [197, 45] width 23 height 12
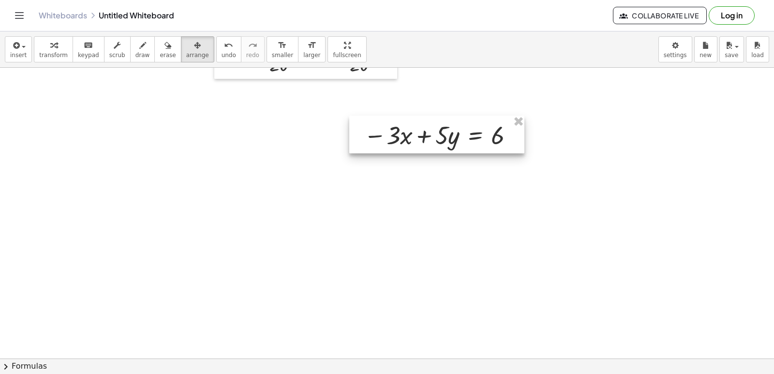
drag, startPoint x: 558, startPoint y: 124, endPoint x: 351, endPoint y: 123, distance: 206.2
click at [352, 130] on div at bounding box center [436, 135] width 175 height 38
drag, startPoint x: 49, startPoint y: 51, endPoint x: 57, endPoint y: 64, distance: 15.2
click at [49, 51] on button "transform" at bounding box center [53, 49] width 39 height 26
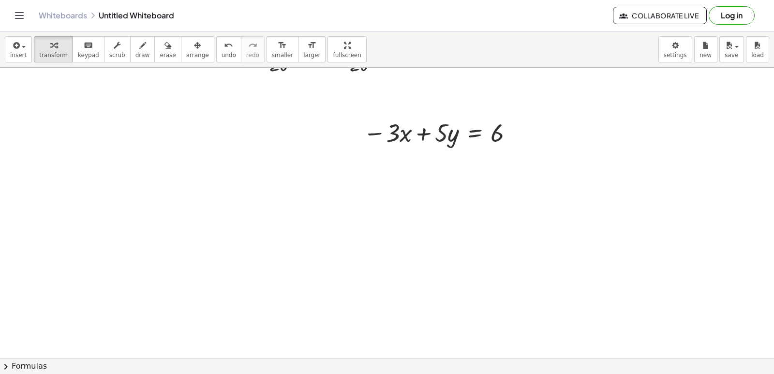
drag, startPoint x: 414, startPoint y: 158, endPoint x: 411, endPoint y: 163, distance: 5.0
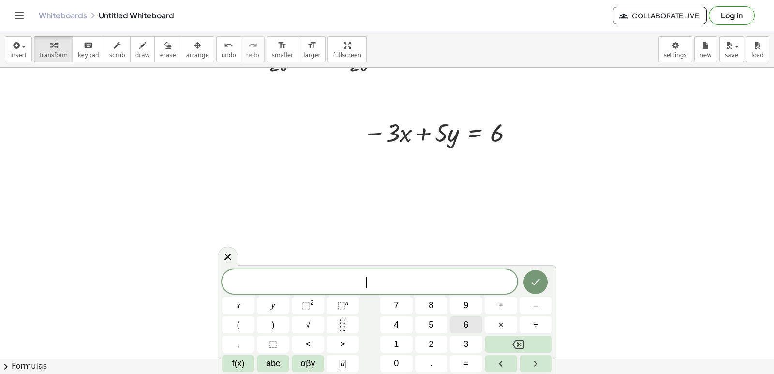
click at [457, 323] on button "6" at bounding box center [466, 325] width 32 height 17
click at [525, 341] on button "Backspace" at bounding box center [518, 344] width 67 height 17
click at [462, 346] on button "3" at bounding box center [466, 344] width 32 height 17
click at [236, 308] on button "x" at bounding box center [238, 305] width 32 height 17
click at [497, 302] on button "+" at bounding box center [501, 305] width 32 height 17
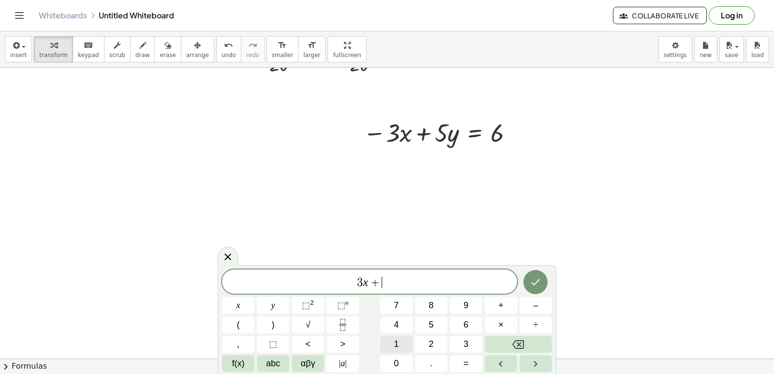
click at [392, 345] on button "1" at bounding box center [396, 344] width 32 height 17
click at [402, 358] on button "0" at bounding box center [396, 363] width 32 height 17
click at [272, 308] on span "y" at bounding box center [274, 305] width 4 height 13
click at [469, 364] on button "=" at bounding box center [466, 363] width 32 height 17
click at [466, 341] on span "3" at bounding box center [466, 344] width 5 height 13
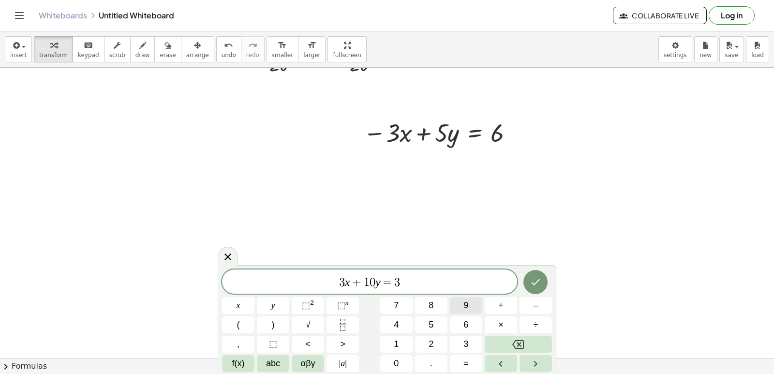
click at [457, 301] on button "9" at bounding box center [466, 305] width 32 height 17
click at [533, 284] on icon "Done" at bounding box center [536, 282] width 9 height 6
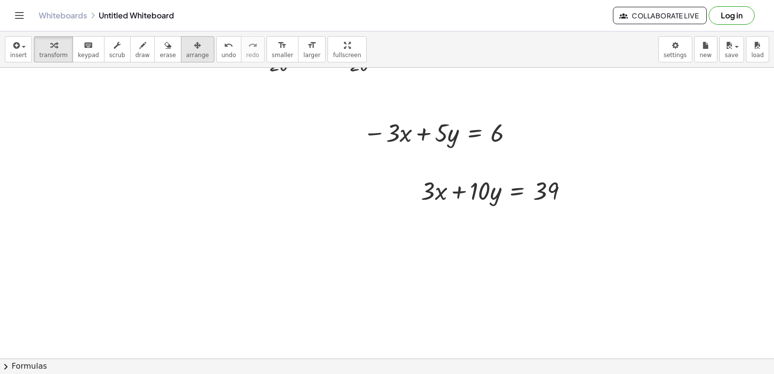
click at [186, 53] on span "arrange" at bounding box center [197, 55] width 23 height 7
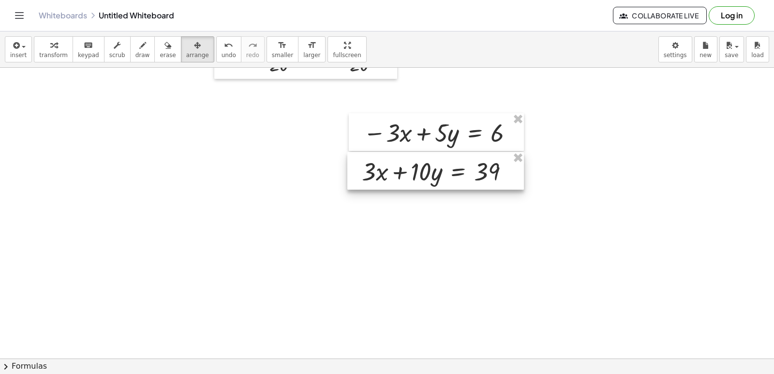
drag, startPoint x: 414, startPoint y: 201, endPoint x: 357, endPoint y: 178, distance: 61.5
click at [356, 181] on div at bounding box center [436, 171] width 177 height 38
click at [52, 52] on span "transform" at bounding box center [53, 55] width 29 height 7
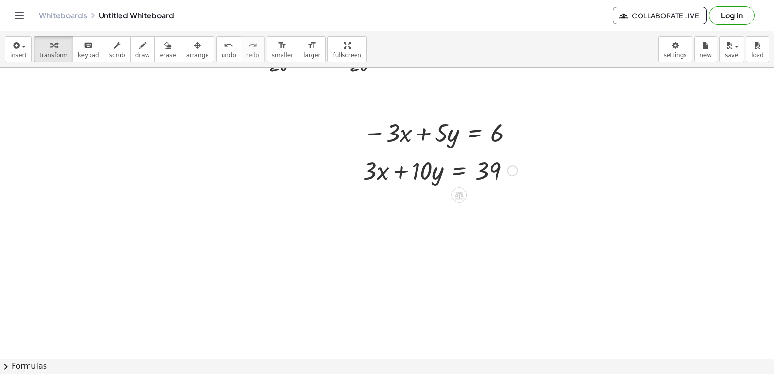
click at [402, 174] on div at bounding box center [440, 169] width 165 height 33
click at [438, 176] on div at bounding box center [440, 169] width 165 height 33
click at [455, 172] on div at bounding box center [440, 169] width 165 height 33
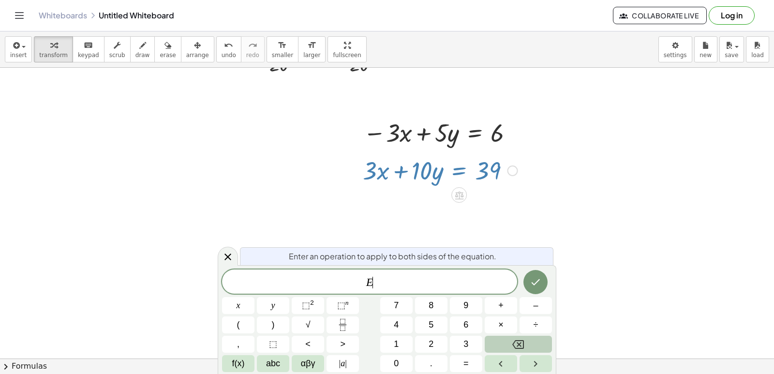
click at [516, 337] on button "Backspace" at bounding box center [518, 344] width 67 height 17
click at [228, 249] on div at bounding box center [228, 255] width 20 height 19
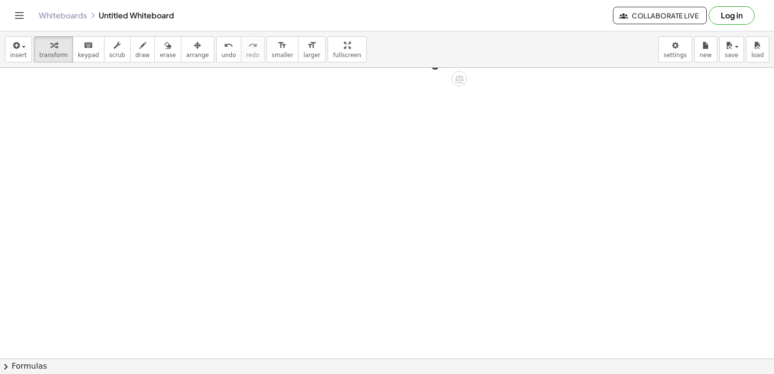
scroll to position [1958, 0]
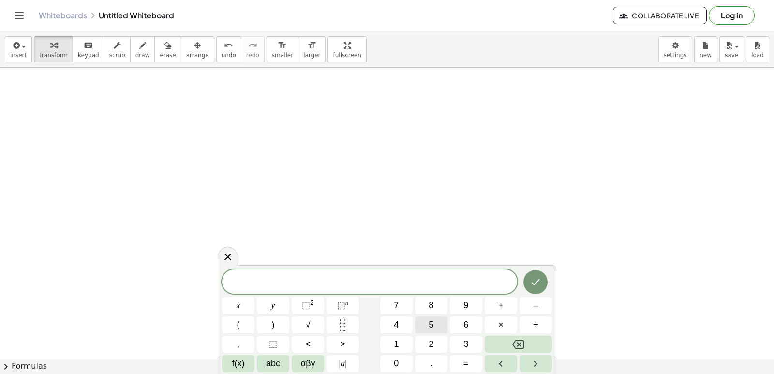
click at [431, 317] on button "5" at bounding box center [431, 325] width 32 height 17
click at [500, 318] on span "×" at bounding box center [501, 324] width 5 height 13
click at [524, 337] on button "Backspace" at bounding box center [518, 344] width 67 height 17
click at [232, 310] on button "x" at bounding box center [238, 305] width 32 height 17
click at [524, 313] on button "–" at bounding box center [536, 305] width 32 height 17
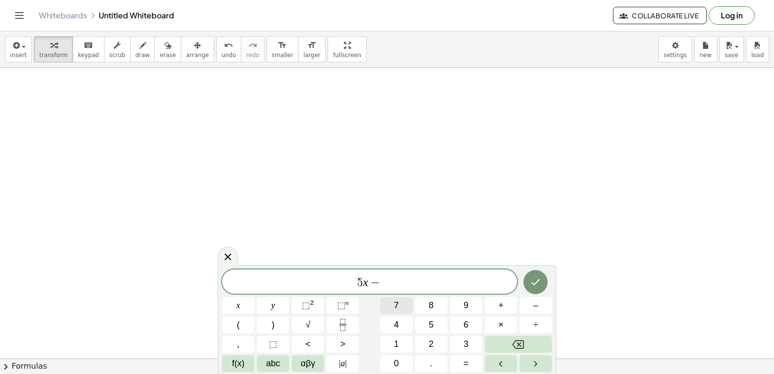
click at [393, 301] on button "7" at bounding box center [396, 305] width 32 height 17
click at [274, 301] on span "y" at bounding box center [274, 305] width 4 height 13
click at [469, 365] on button "=" at bounding box center [466, 363] width 32 height 17
click at [543, 303] on button "–" at bounding box center [536, 305] width 32 height 17
click at [394, 320] on button "4" at bounding box center [396, 325] width 32 height 17
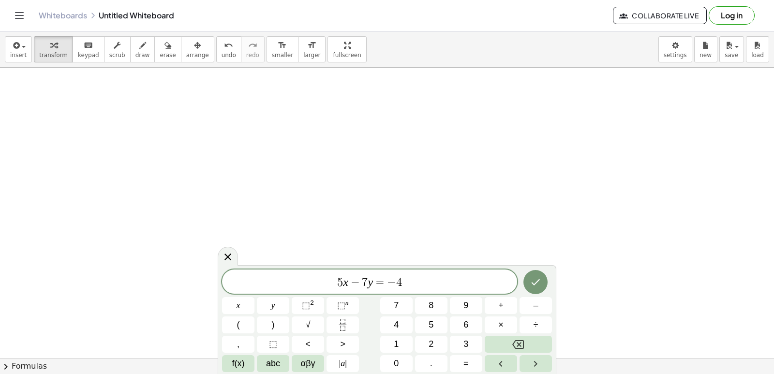
click at [531, 269] on div "5 x − 7 y = − 4 x y ⬚ 2 ⬚ n 7 8 9 + – ( ) √ 4 5 6 × ÷ , ⬚ < > 1 2 3 f(x) abc αβ…" at bounding box center [387, 319] width 339 height 109
click at [528, 280] on button "Done" at bounding box center [536, 282] width 24 height 24
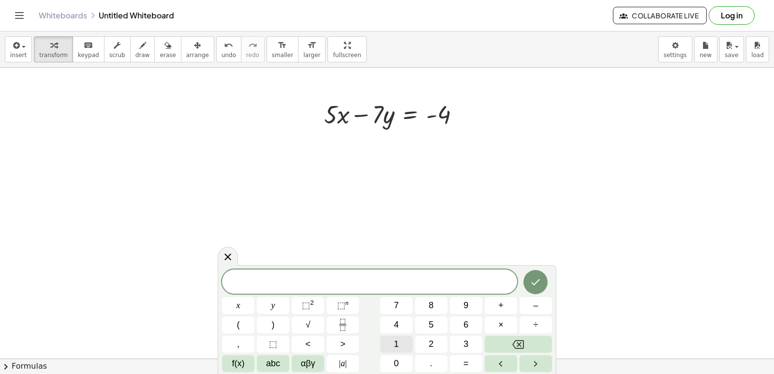
click at [404, 344] on button "1" at bounding box center [396, 344] width 32 height 17
click at [398, 354] on div "1 x y ⬚ 2 ⬚ n 7 8 9 + – ( ) √ 4 5 6 × ÷ , ⬚ < > 1 2 3 f(x) abc αβγ | a | 0 . =" at bounding box center [387, 321] width 330 height 103
click at [400, 358] on button "0" at bounding box center [396, 363] width 32 height 17
click at [245, 298] on button "x" at bounding box center [238, 305] width 32 height 17
click at [501, 303] on span "+" at bounding box center [501, 305] width 5 height 13
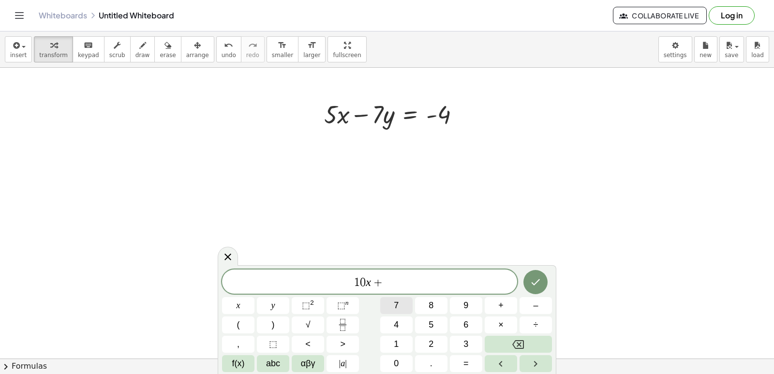
click at [396, 303] on span "7" at bounding box center [396, 305] width 5 height 13
click at [278, 308] on button "y" at bounding box center [273, 305] width 32 height 17
click at [463, 360] on button "=" at bounding box center [466, 363] width 32 height 17
click at [461, 338] on button "3" at bounding box center [466, 344] width 32 height 17
click at [397, 318] on button "4" at bounding box center [396, 325] width 32 height 17
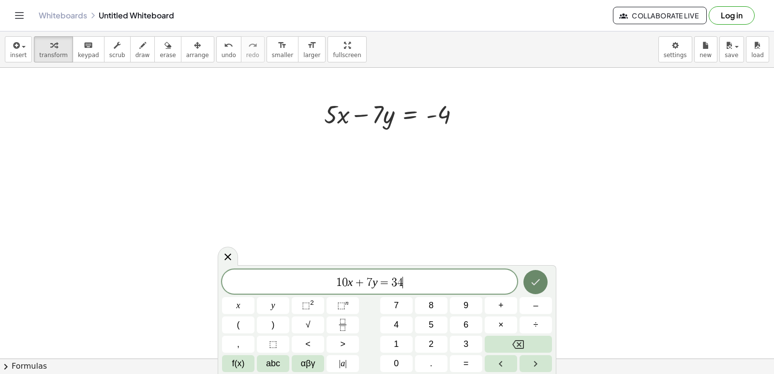
click at [528, 279] on button "Done" at bounding box center [536, 282] width 24 height 24
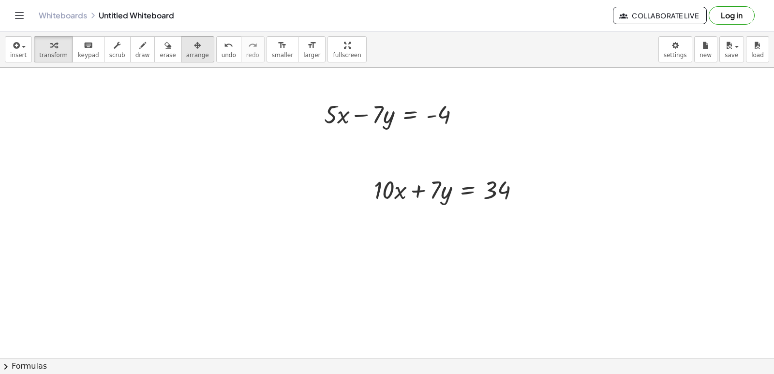
click at [186, 57] on span "arrange" at bounding box center [197, 55] width 23 height 7
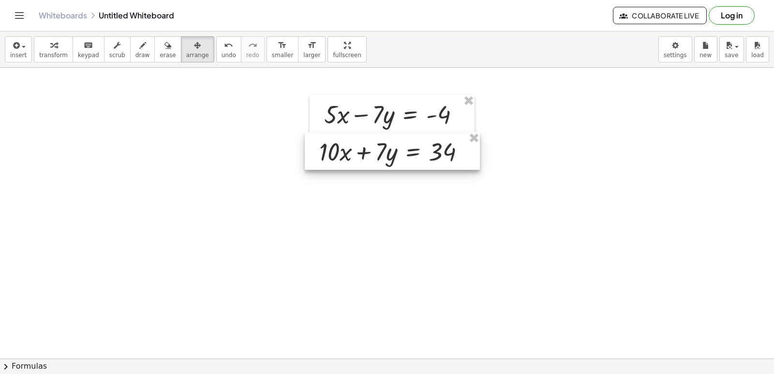
drag, startPoint x: 364, startPoint y: 186, endPoint x: 309, endPoint y: 148, distance: 66.7
click at [309, 148] on div at bounding box center [392, 151] width 175 height 38
click at [309, 152] on div at bounding box center [392, 153] width 175 height 38
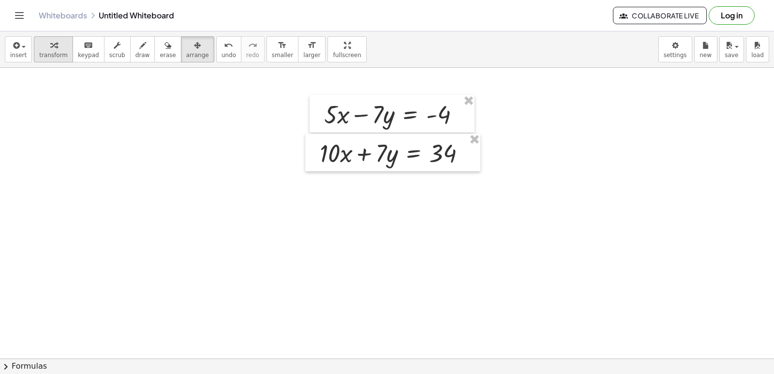
click at [55, 53] on span "transform" at bounding box center [53, 55] width 29 height 7
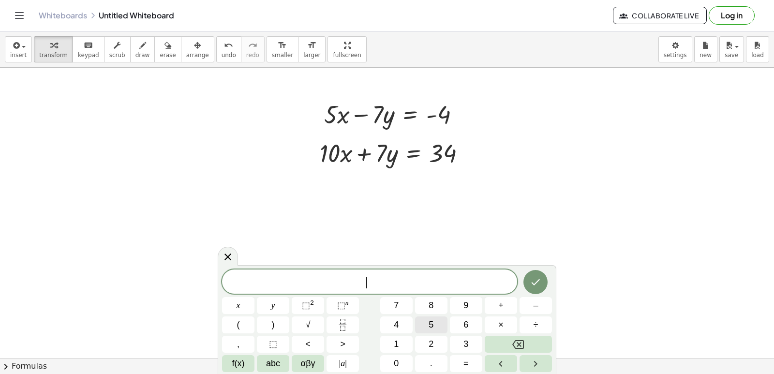
click at [432, 325] on span "5" at bounding box center [431, 324] width 5 height 13
click at [238, 299] on span "x" at bounding box center [239, 305] width 4 height 13
click at [503, 303] on span "+" at bounding box center [501, 305] width 5 height 13
click at [402, 340] on button "1" at bounding box center [396, 344] width 32 height 17
click at [499, 326] on span "×" at bounding box center [501, 324] width 5 height 13
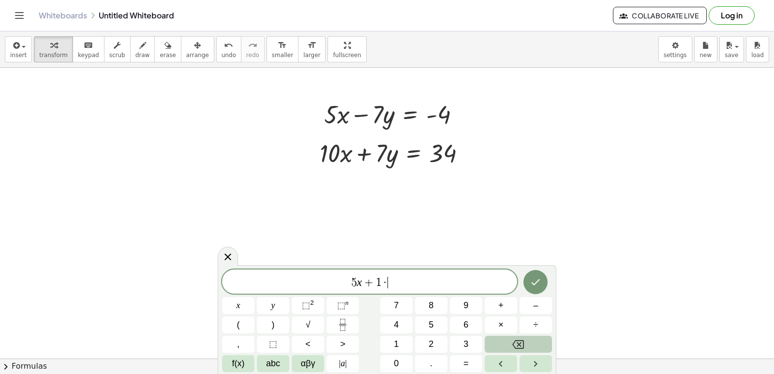
click at [516, 340] on icon "Backspace" at bounding box center [519, 345] width 12 height 12
click at [231, 301] on button "x" at bounding box center [238, 305] width 32 height 17
click at [499, 336] on button "Backspace" at bounding box center [518, 344] width 67 height 17
click at [393, 366] on button "0" at bounding box center [396, 363] width 32 height 17
click at [236, 305] on button "x" at bounding box center [238, 305] width 32 height 17
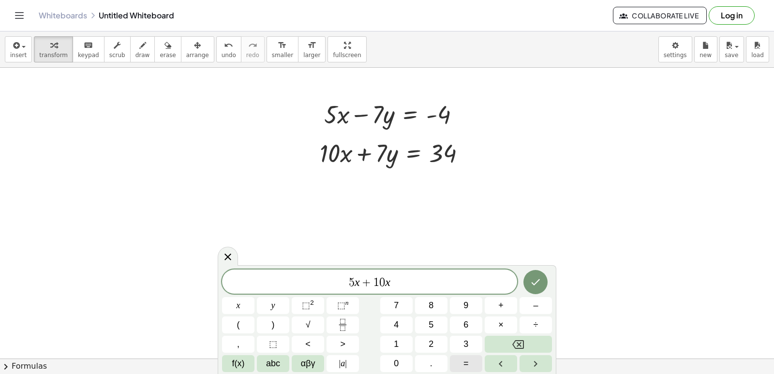
click at [460, 366] on button "=" at bounding box center [466, 363] width 32 height 17
click at [528, 302] on button "–" at bounding box center [536, 305] width 32 height 17
click at [392, 311] on button "7" at bounding box center [396, 305] width 32 height 17
click at [497, 343] on button "Backspace" at bounding box center [518, 344] width 67 height 17
click at [394, 324] on button "4" at bounding box center [396, 325] width 32 height 17
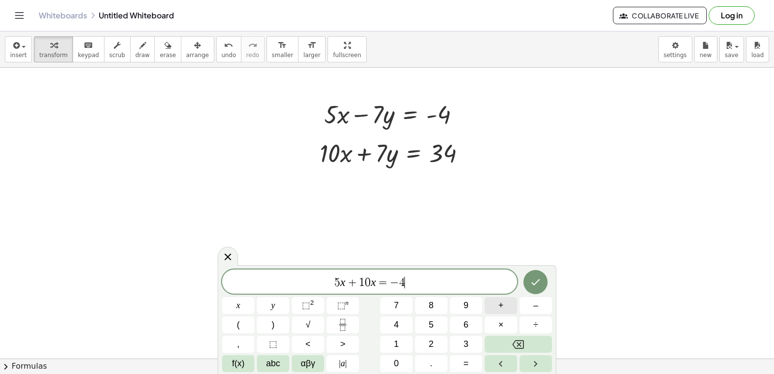
click at [501, 307] on span "+" at bounding box center [501, 305] width 5 height 13
click at [464, 347] on span "3" at bounding box center [466, 344] width 5 height 13
click at [402, 315] on div "5 x + 1 0 x = − 4 + 3 ​ x y ⬚ 2 ⬚ n 7 8 9 + – ( ) √ 4 5 6 × ÷ , ⬚ < > 1 2 3 f(x…" at bounding box center [387, 321] width 330 height 103
click at [403, 318] on button "4" at bounding box center [396, 325] width 32 height 17
click at [538, 276] on icon "Done" at bounding box center [536, 282] width 12 height 12
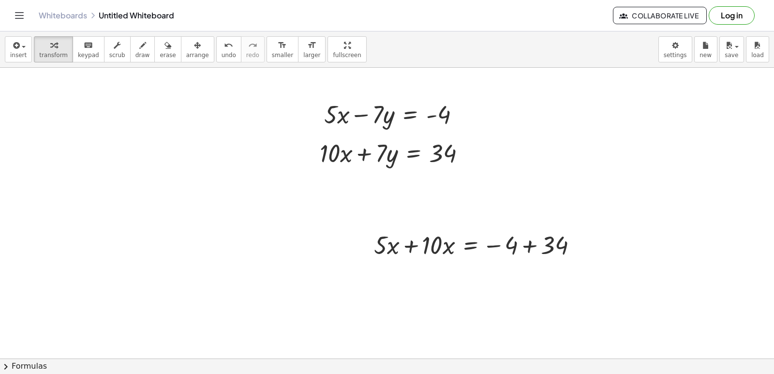
drag, startPoint x: 174, startPoint y: 47, endPoint x: 235, endPoint y: 82, distance: 70.7
click at [186, 49] on div "button" at bounding box center [197, 45] width 23 height 12
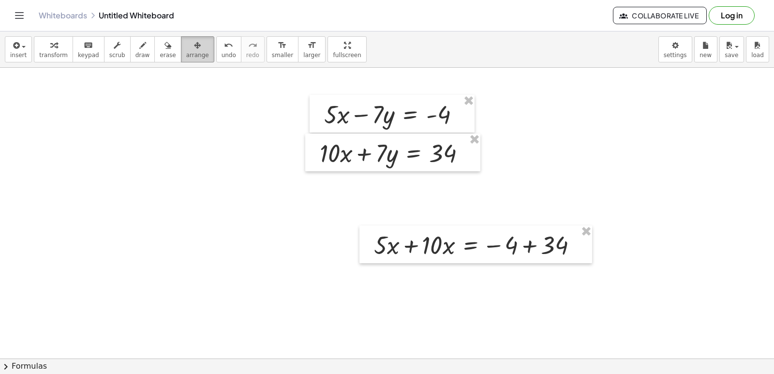
click at [194, 44] on icon "button" at bounding box center [197, 46] width 7 height 12
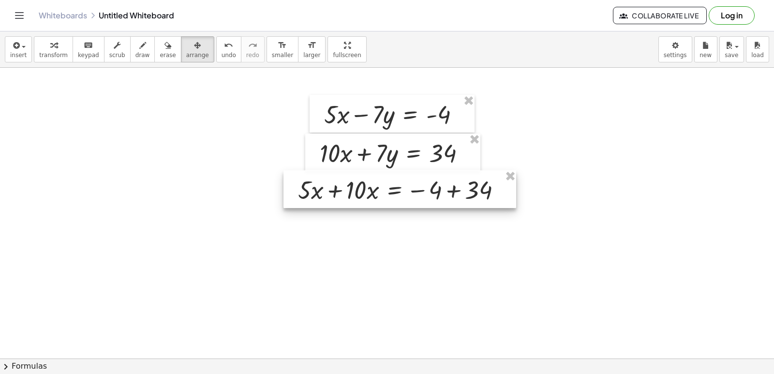
drag, startPoint x: 368, startPoint y: 244, endPoint x: 292, endPoint y: 189, distance: 93.9
click at [292, 189] on div at bounding box center [400, 189] width 233 height 38
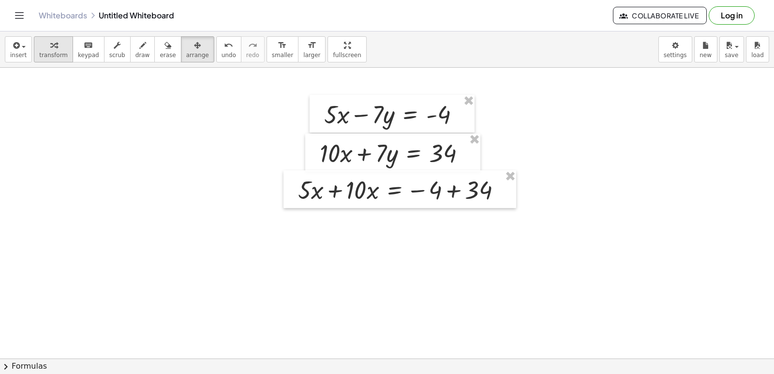
click at [38, 39] on button "transform" at bounding box center [53, 49] width 39 height 26
click at [331, 193] on div at bounding box center [403, 189] width 221 height 33
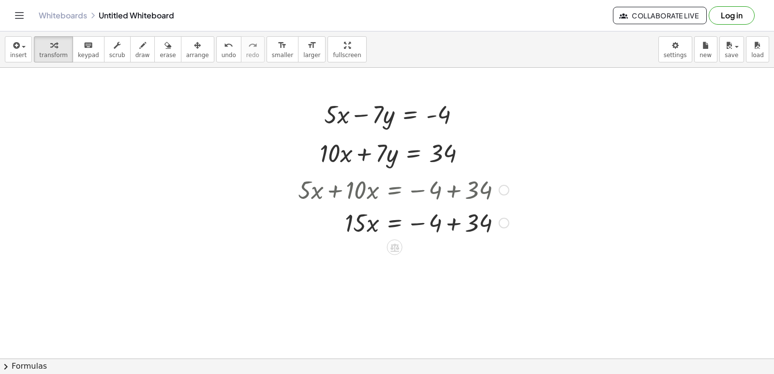
click at [446, 227] on div at bounding box center [403, 222] width 221 height 33
drag, startPoint x: 360, startPoint y: 260, endPoint x: 422, endPoint y: 290, distance: 69.3
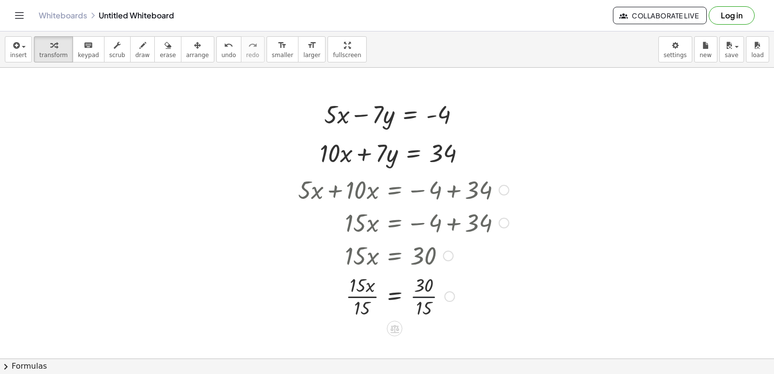
click at [412, 293] on div at bounding box center [403, 296] width 221 height 48
click at [121, 374] on html "Graspable Math Activities Get Started Activity Bank Assigned Work Classes White…" at bounding box center [387, 187] width 774 height 374
